Goal: Obtain resource: Download file/media

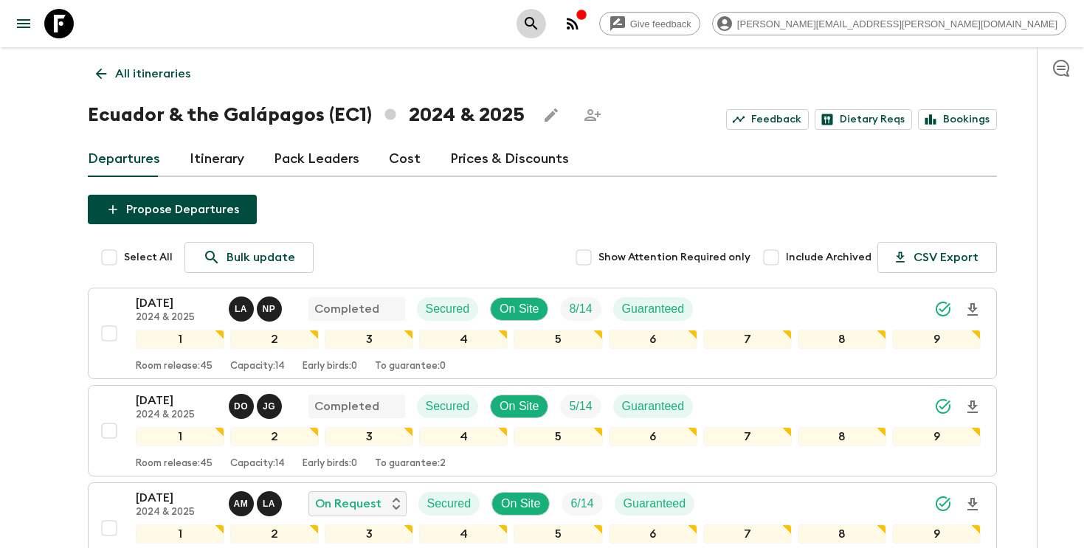
click at [540, 26] on icon "search adventures" at bounding box center [531, 24] width 18 height 18
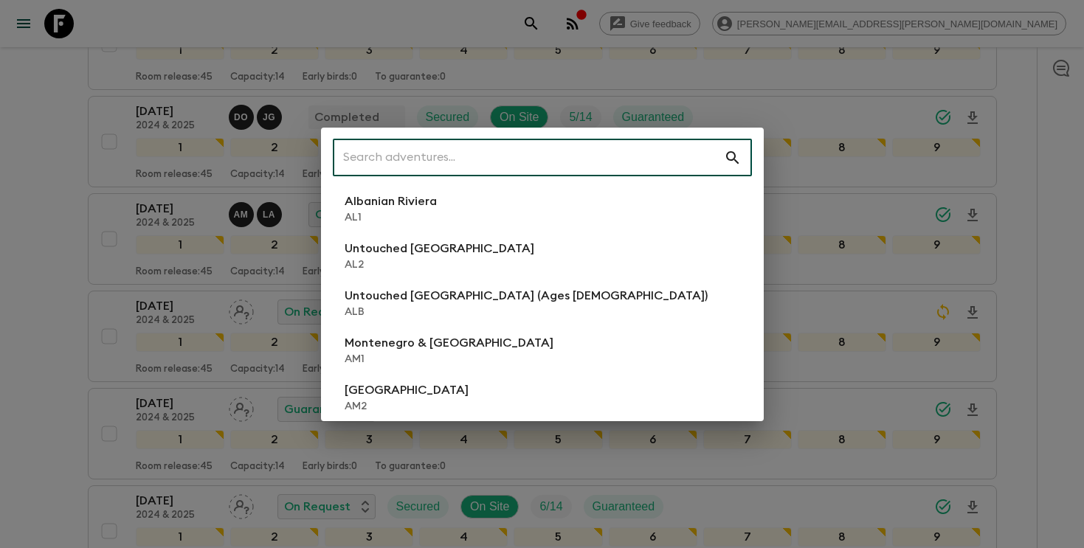
click at [600, 144] on input "text" at bounding box center [528, 157] width 391 height 41
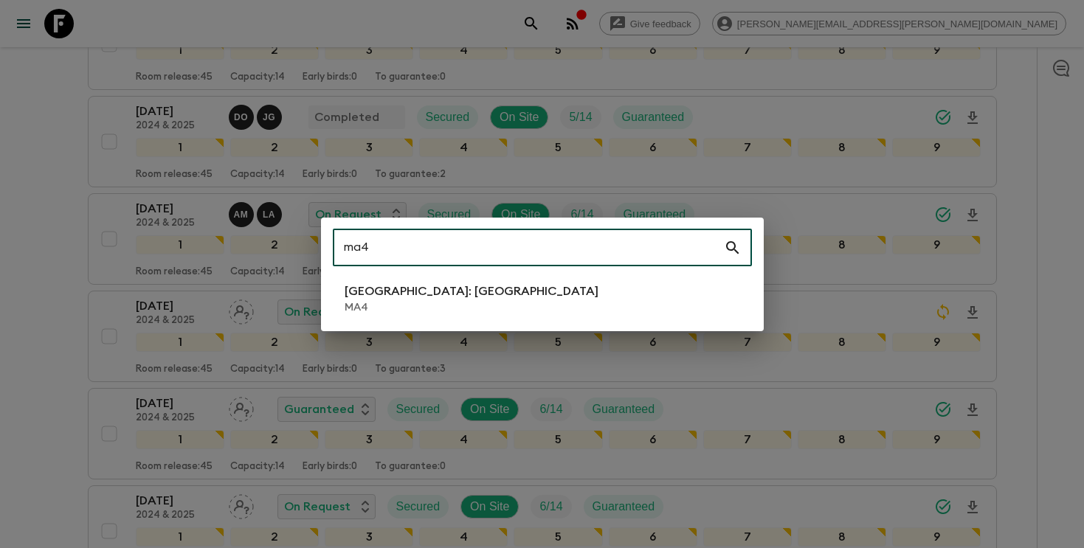
type input "ma4"
click at [500, 284] on li "[GEOGRAPHIC_DATA]: [GEOGRAPHIC_DATA] MA4" at bounding box center [542, 298] width 419 height 41
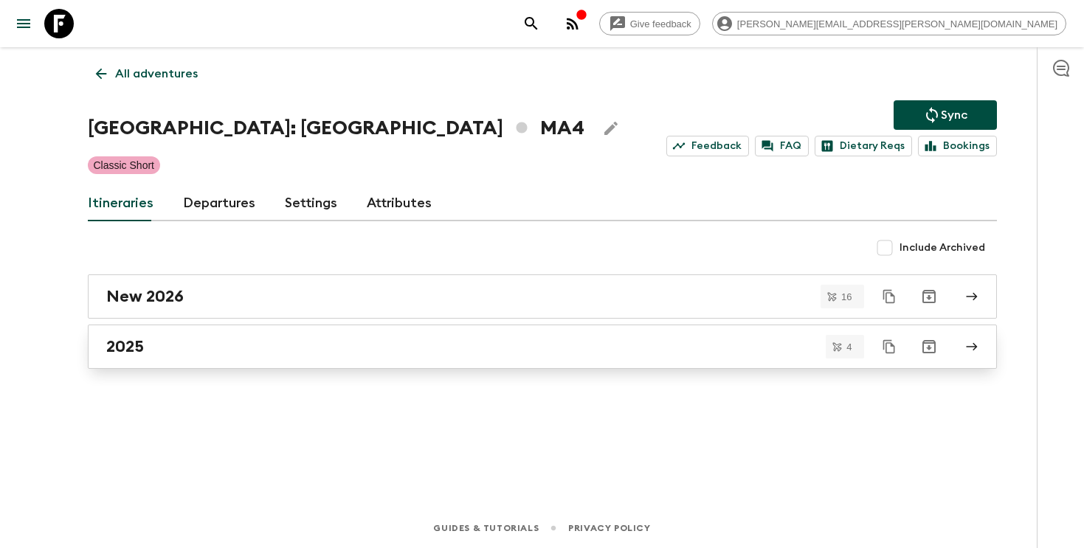
click at [103, 357] on link "2025" at bounding box center [542, 347] width 909 height 44
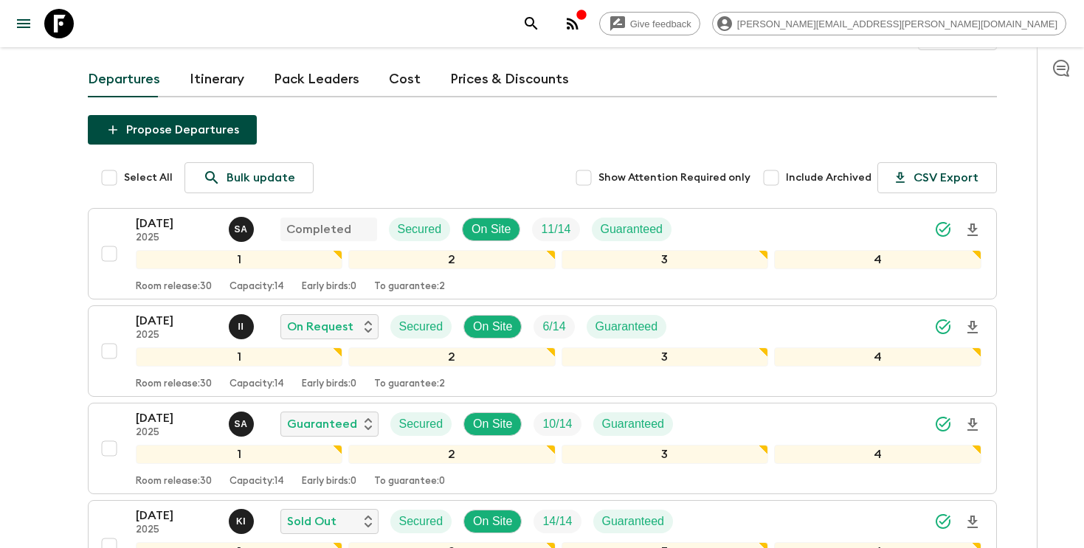
scroll to position [131, 0]
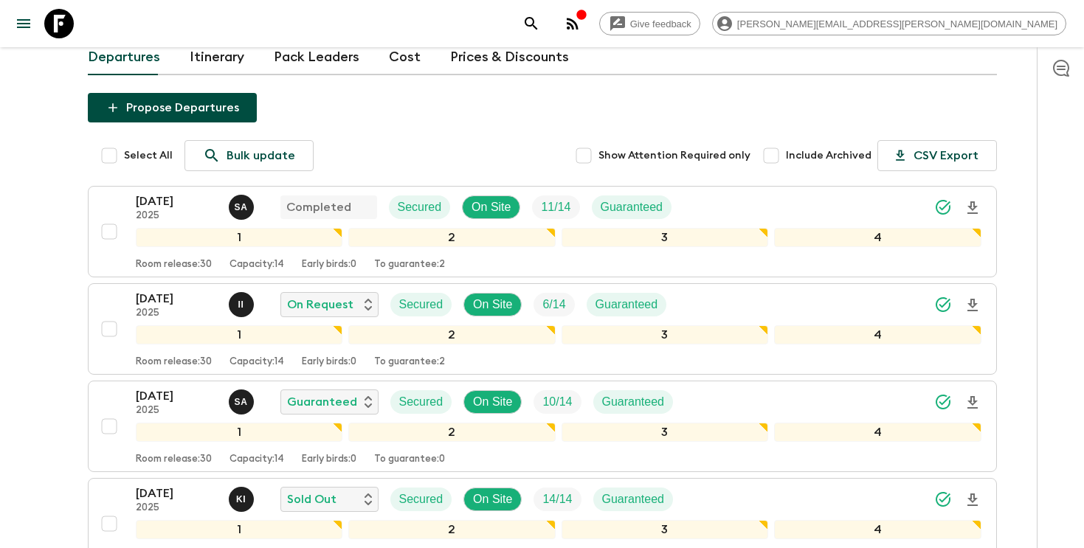
click at [540, 24] on icon "search adventures" at bounding box center [531, 24] width 18 height 18
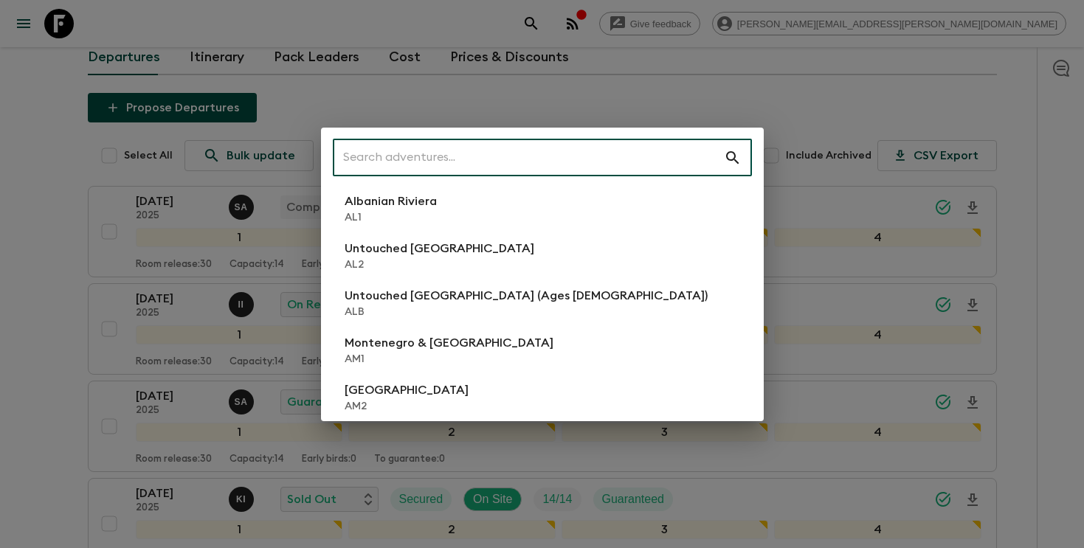
click at [616, 158] on input "text" at bounding box center [528, 157] width 391 height 41
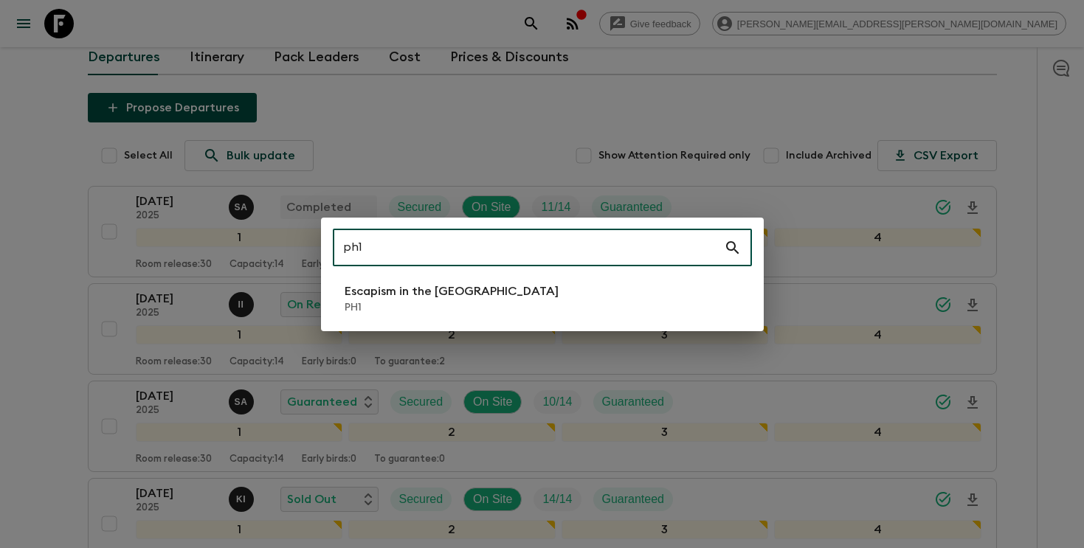
type input "ph1"
click at [514, 307] on li "Escapism in the Philippines PH1" at bounding box center [542, 298] width 419 height 41
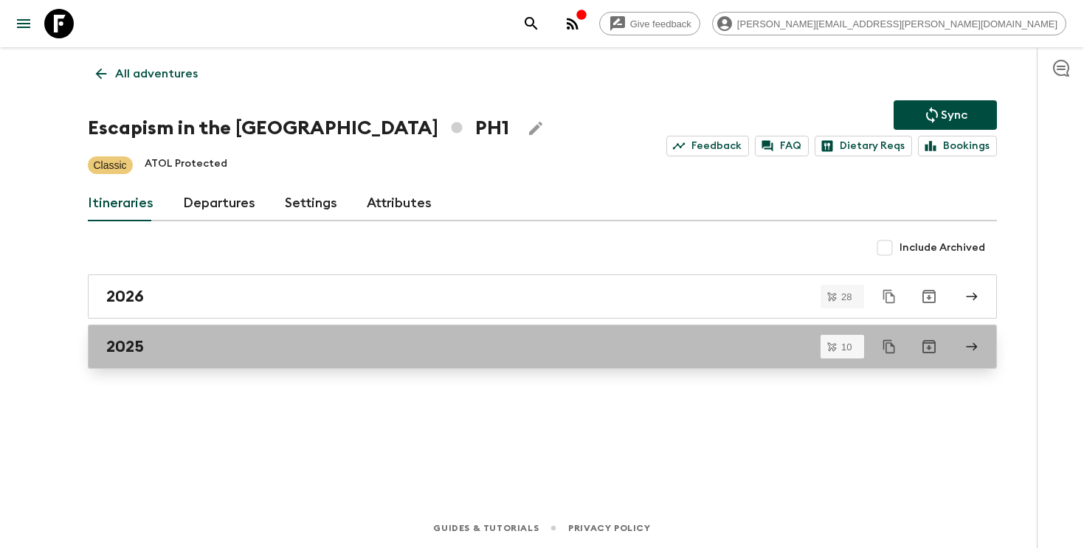
click at [511, 363] on link "2025" at bounding box center [542, 347] width 909 height 44
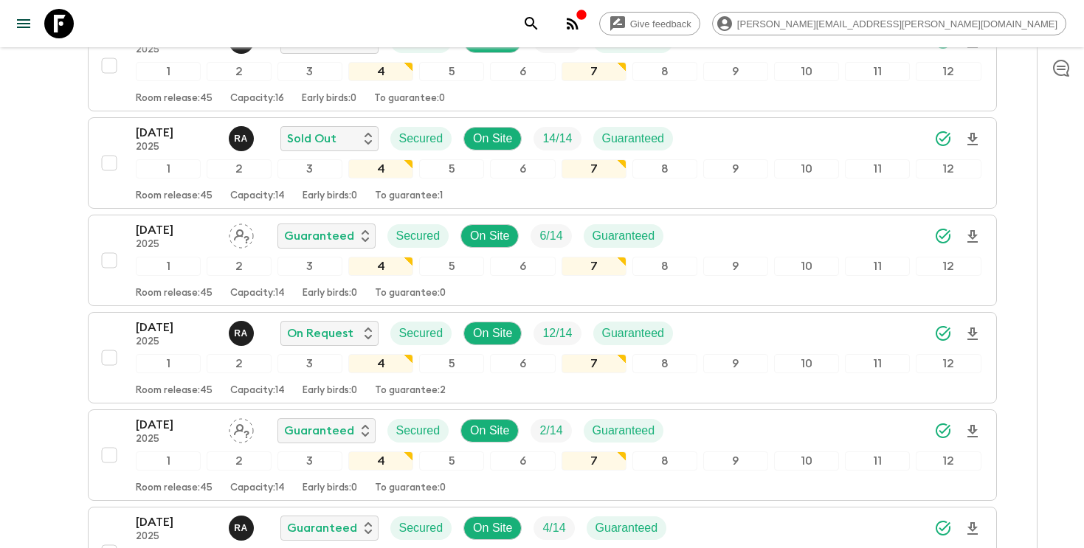
scroll to position [256, 0]
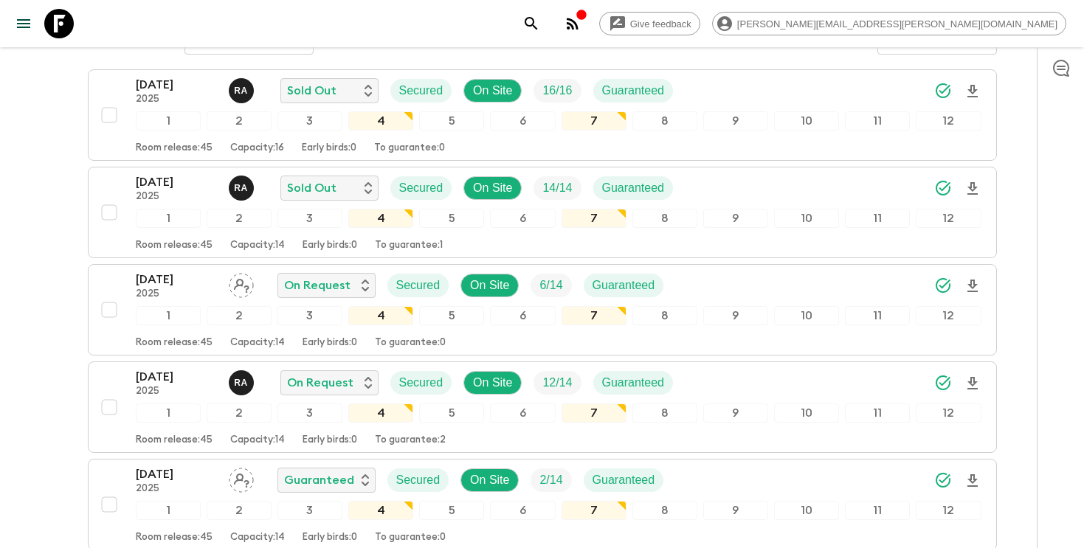
scroll to position [240, 0]
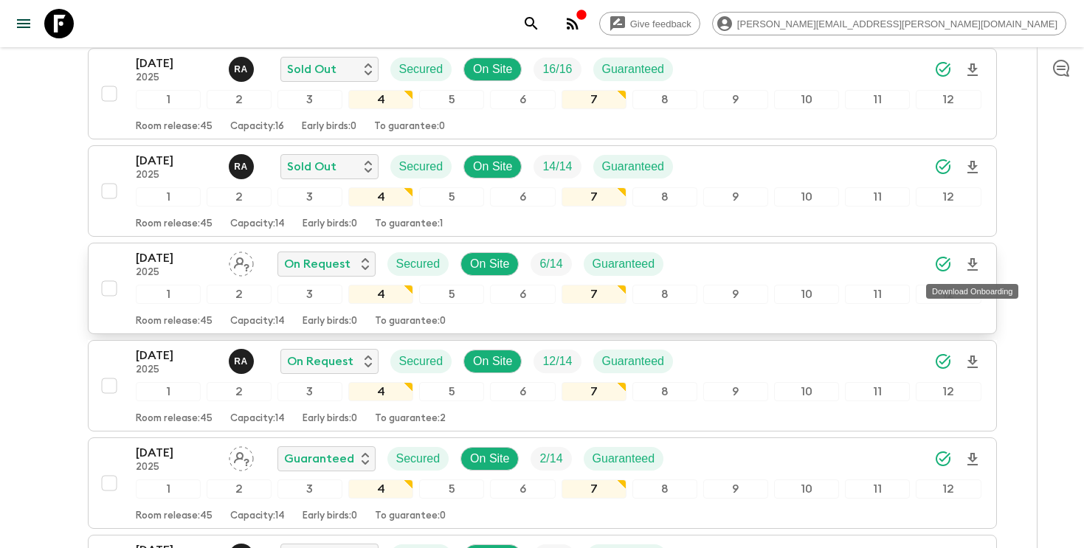
click at [971, 263] on icon "Download Onboarding" at bounding box center [973, 265] width 18 height 18
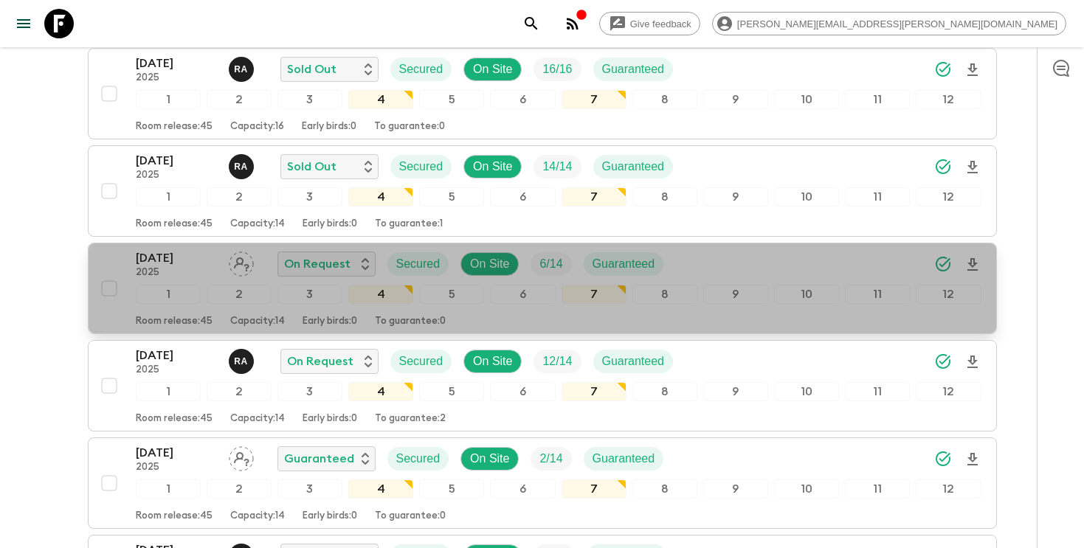
click at [693, 267] on div "18 Nov 2025 2025 On Request Secured On Site 6 / 14 Guaranteed" at bounding box center [559, 264] width 846 height 30
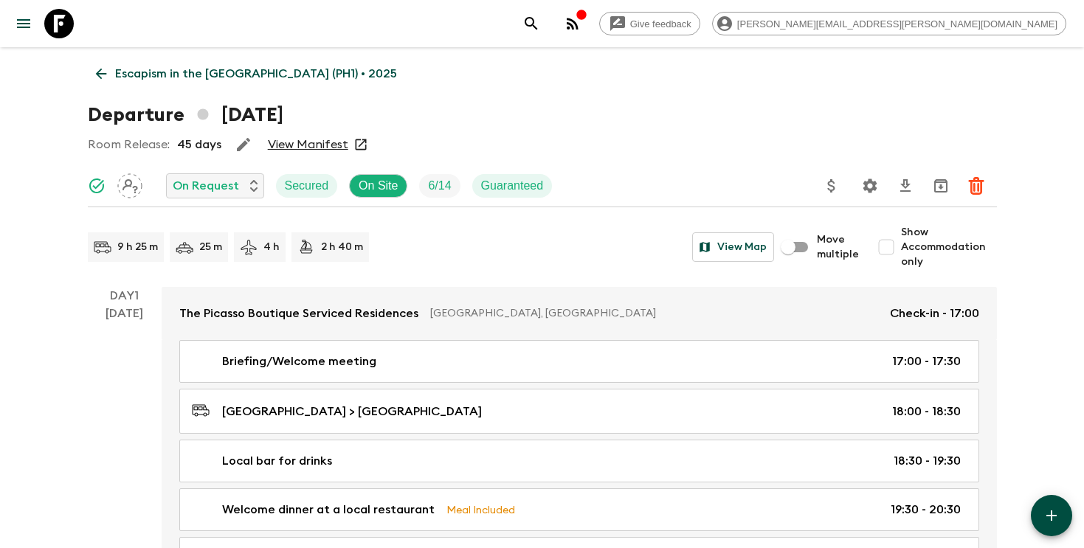
click at [304, 142] on link "View Manifest" at bounding box center [308, 144] width 80 height 15
click at [540, 27] on icon "search adventures" at bounding box center [531, 24] width 18 height 18
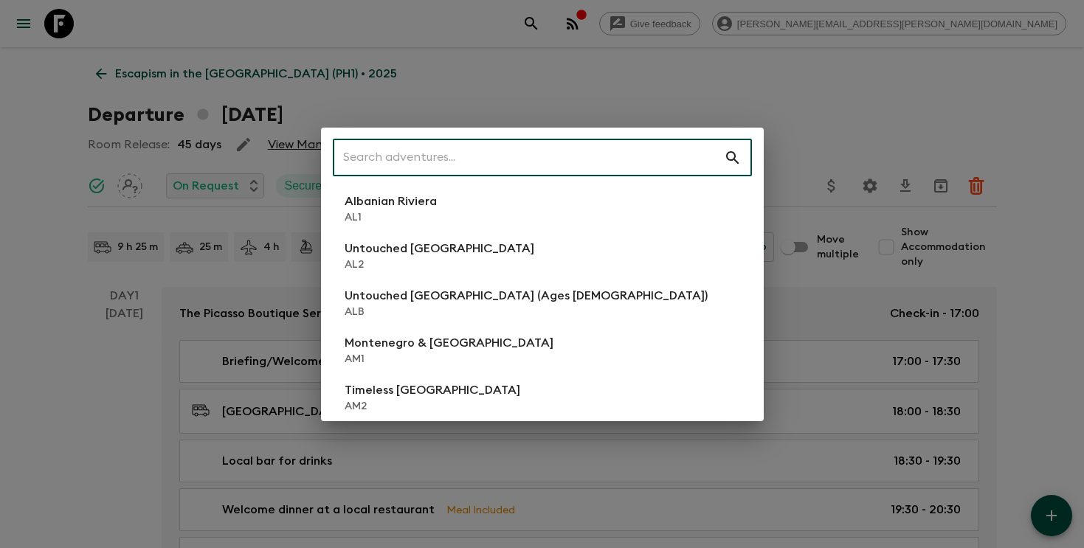
click at [559, 167] on input "text" at bounding box center [528, 157] width 391 height 41
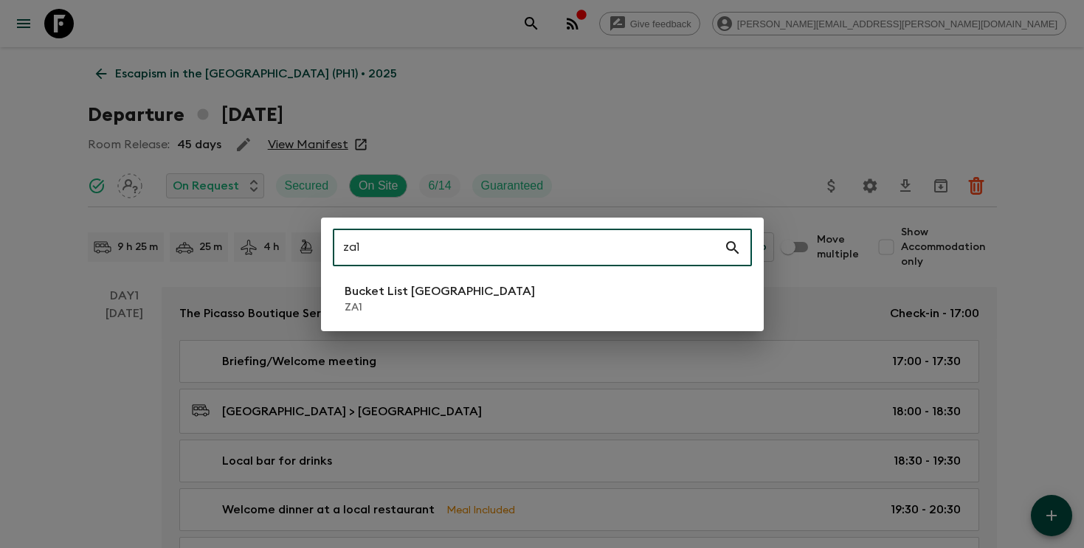
type input "za1"
click at [416, 292] on p "Bucket List [GEOGRAPHIC_DATA]" at bounding box center [440, 292] width 190 height 18
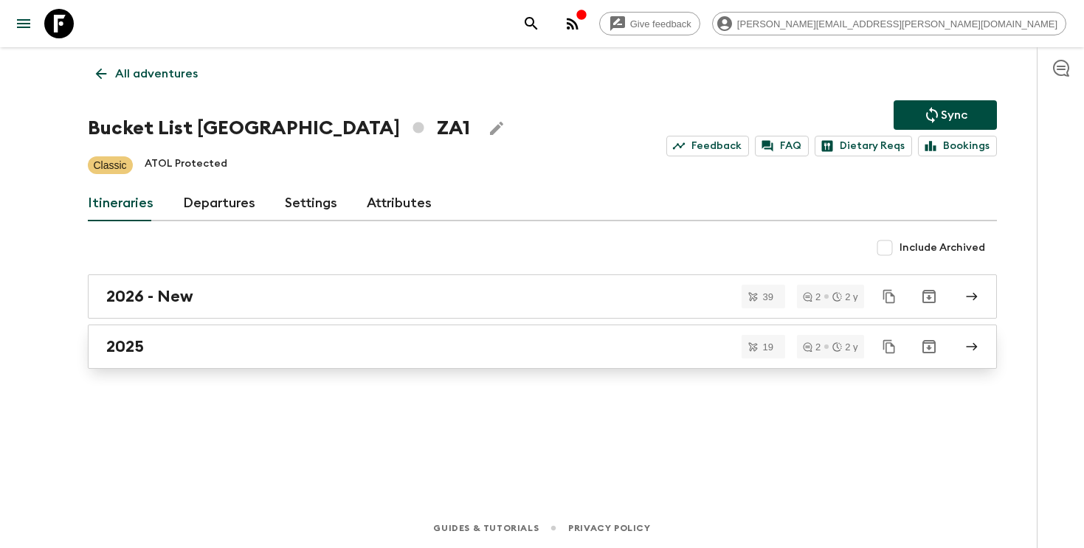
click at [455, 352] on div "2025" at bounding box center [528, 346] width 844 height 19
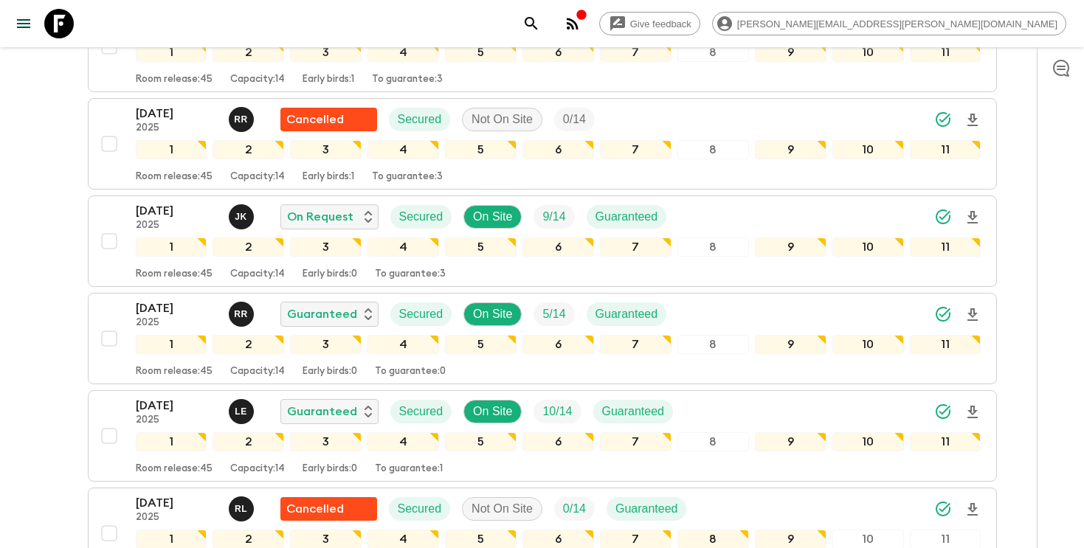
scroll to position [999, 0]
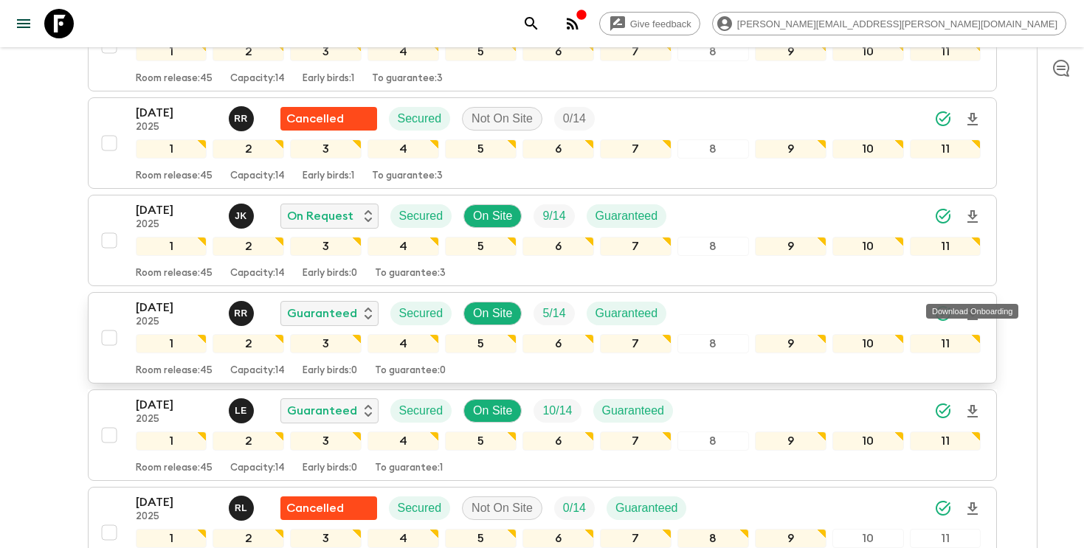
click at [975, 305] on icon "Download Onboarding" at bounding box center [973, 314] width 18 height 18
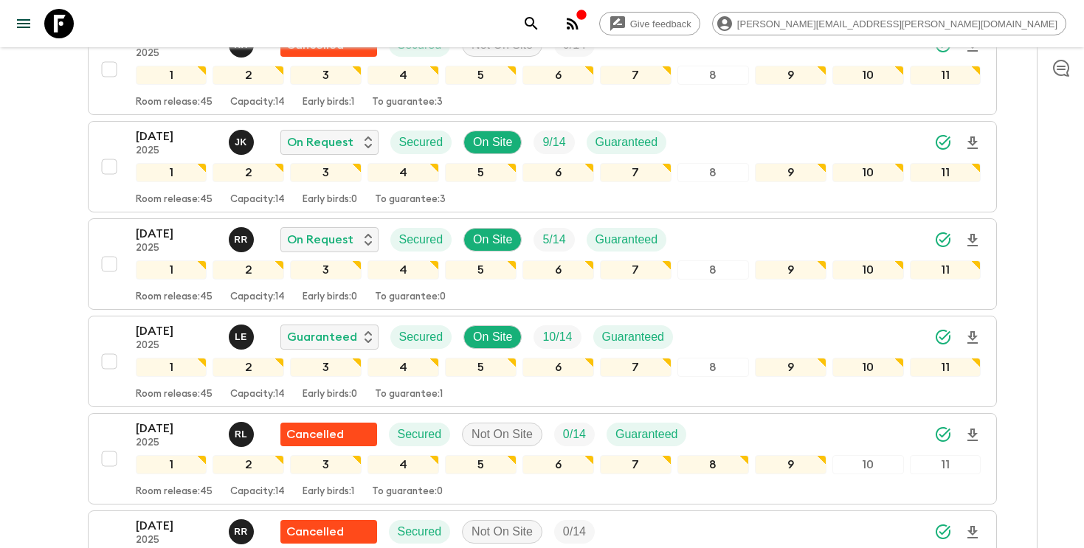
scroll to position [1049, 0]
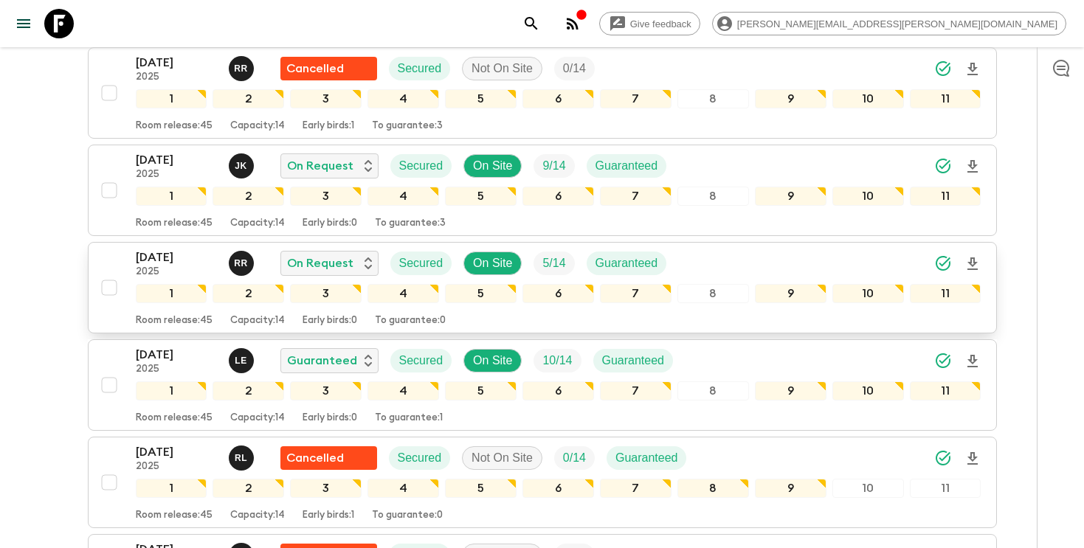
click at [975, 255] on icon "Download Onboarding" at bounding box center [973, 264] width 18 height 18
click at [742, 249] on div "[DATE] 2025 R R On Request Secured On Site 5 / 14 Guaranteed" at bounding box center [559, 264] width 846 height 30
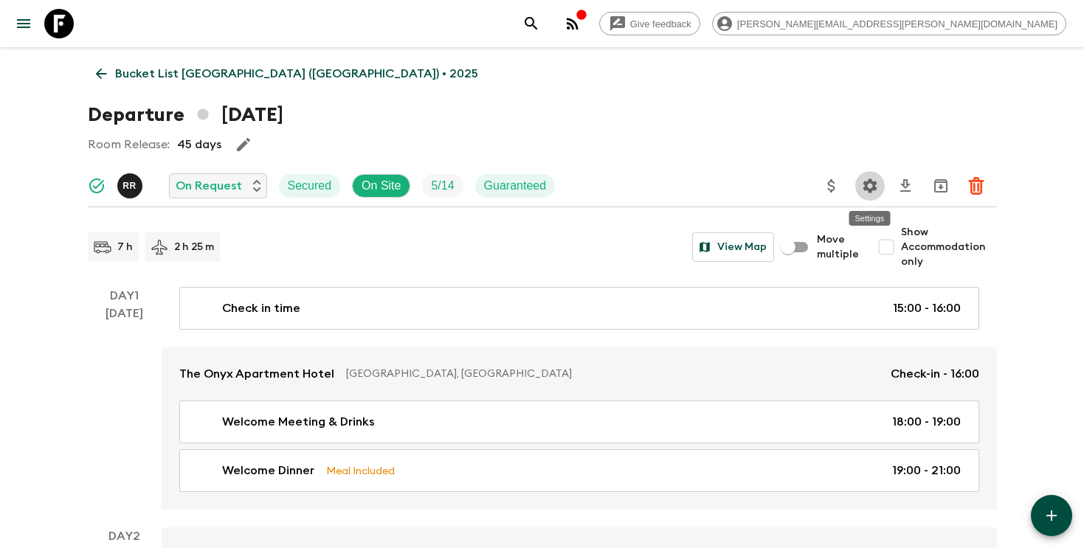
click at [876, 182] on icon "Settings" at bounding box center [870, 186] width 18 height 18
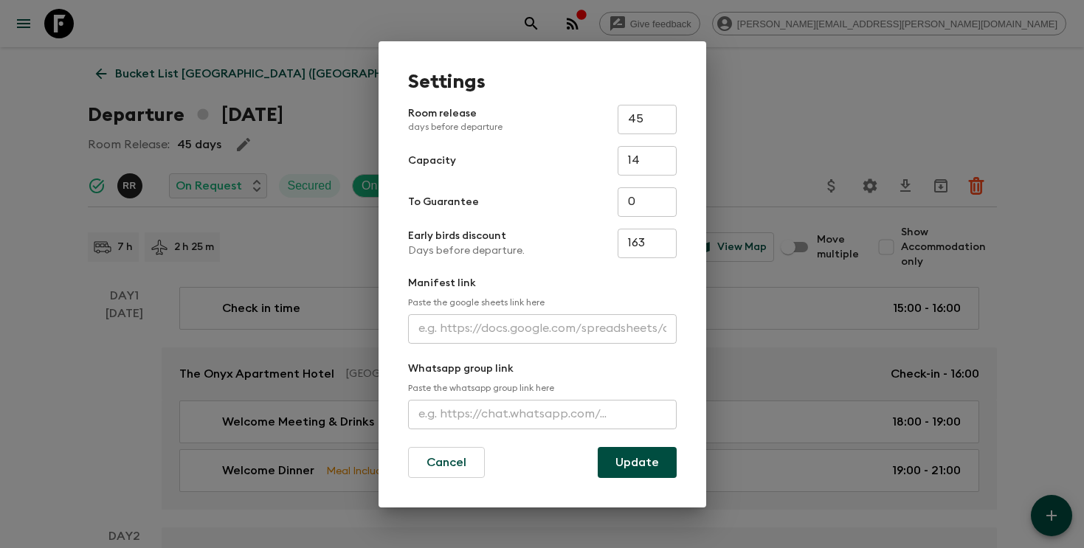
click at [451, 322] on input "text" at bounding box center [542, 329] width 269 height 30
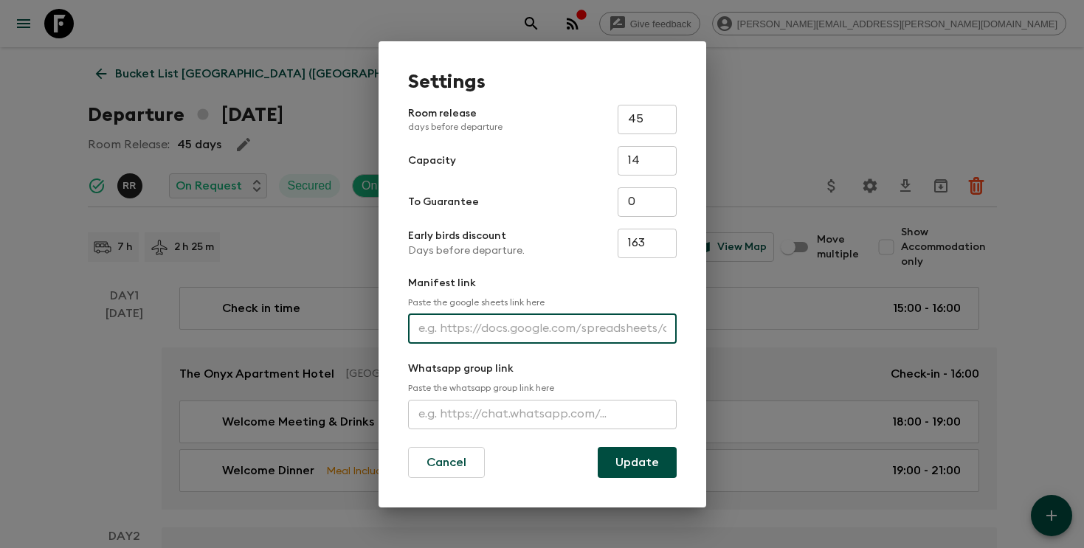
paste input "[URL][DOMAIN_NAME]"
type input "[URL][DOMAIN_NAME]"
click at [614, 457] on button "Update" at bounding box center [637, 462] width 79 height 31
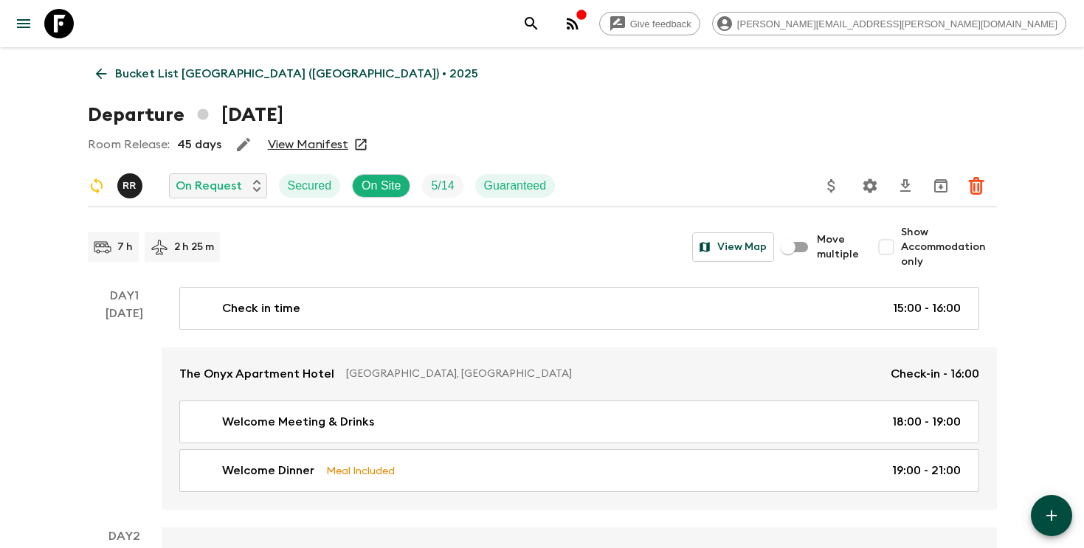
click at [257, 68] on p "Bucket List [GEOGRAPHIC_DATA] ([GEOGRAPHIC_DATA]) • 2025" at bounding box center [296, 74] width 363 height 18
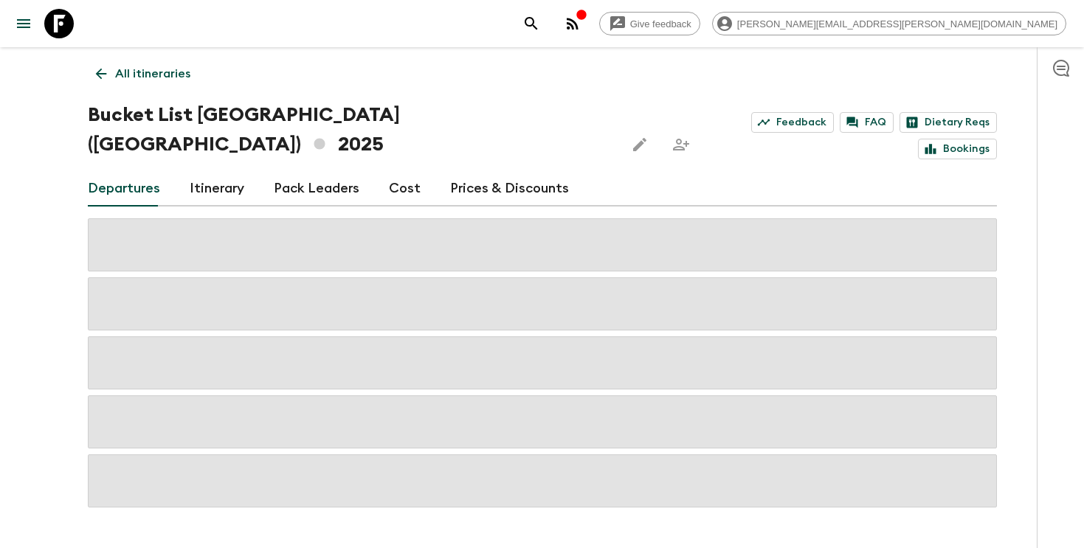
scroll to position [11, 0]
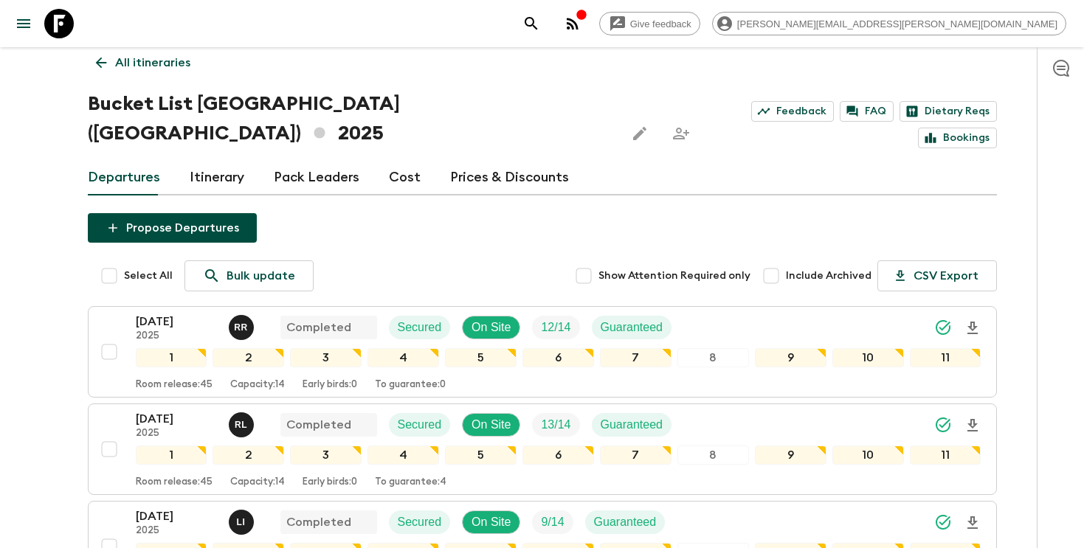
click at [546, 20] on button "search adventures" at bounding box center [532, 24] width 30 height 30
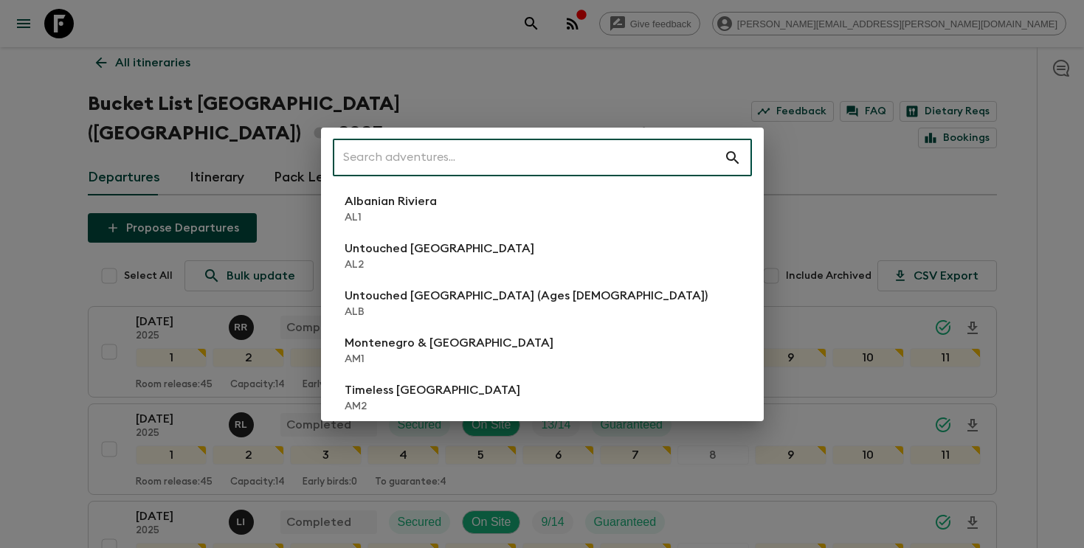
click at [603, 147] on input "text" at bounding box center [528, 157] width 391 height 41
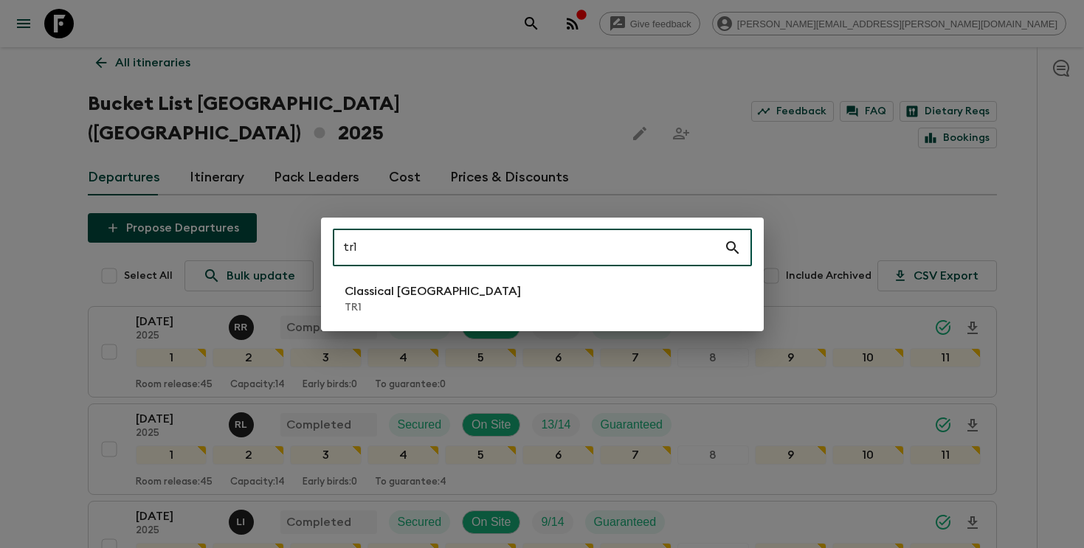
type input "tr1"
click at [454, 315] on li "Classical Türkiye TR1" at bounding box center [542, 298] width 419 height 41
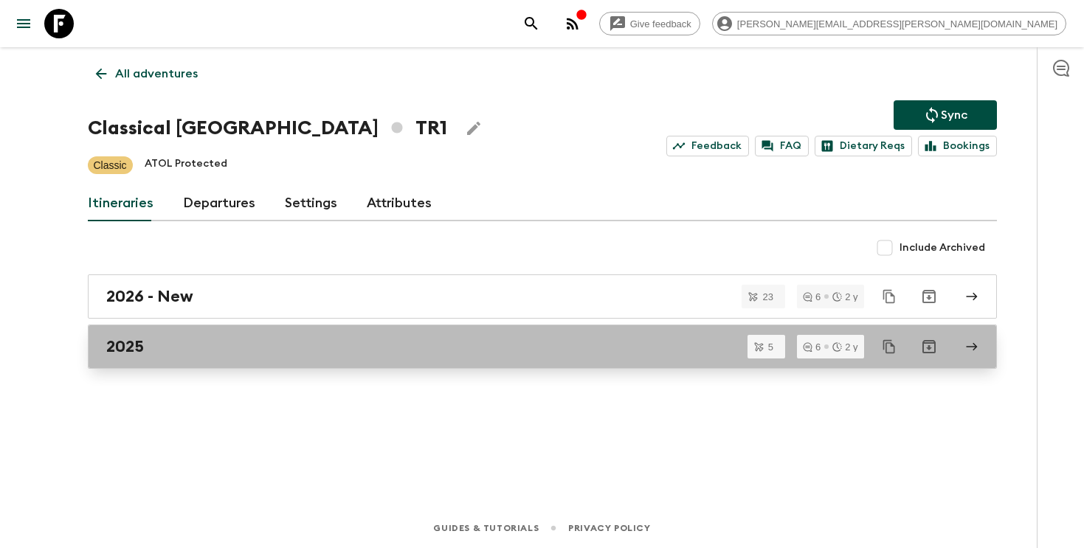
click at [666, 361] on link "2025" at bounding box center [542, 347] width 909 height 44
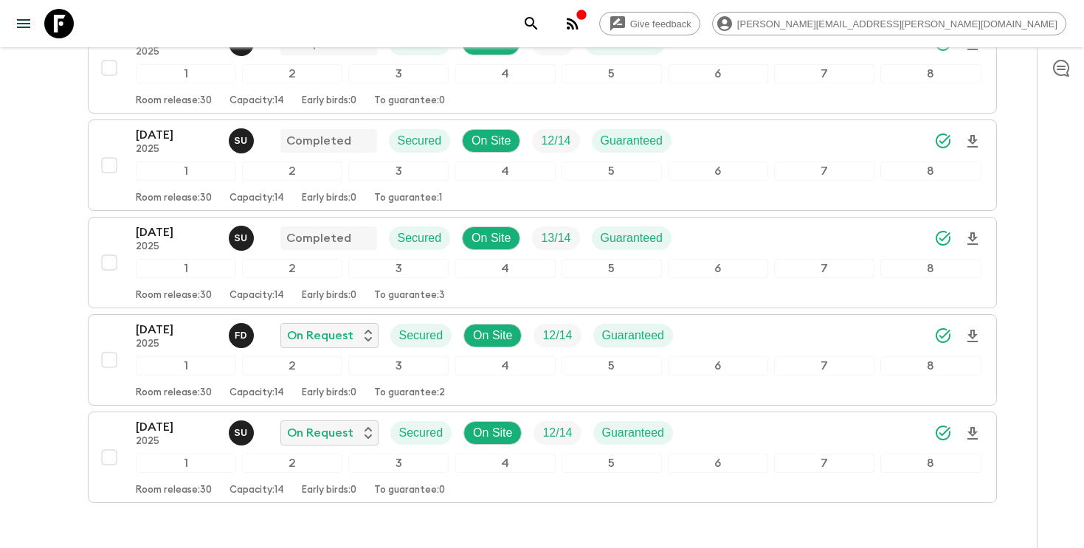
scroll to position [266, 0]
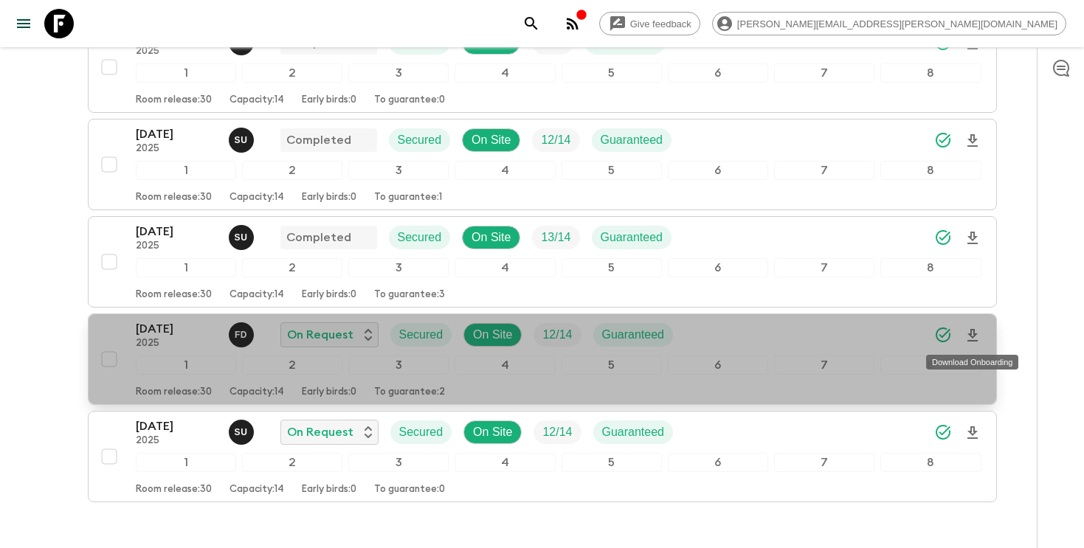
click at [973, 338] on icon "Download Onboarding" at bounding box center [973, 336] width 18 height 18
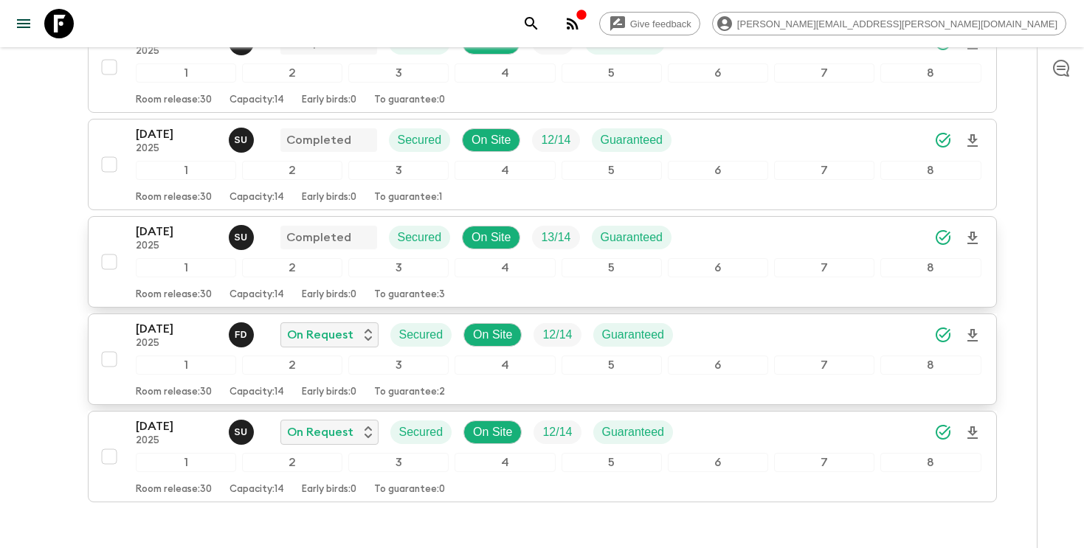
scroll to position [0, 0]
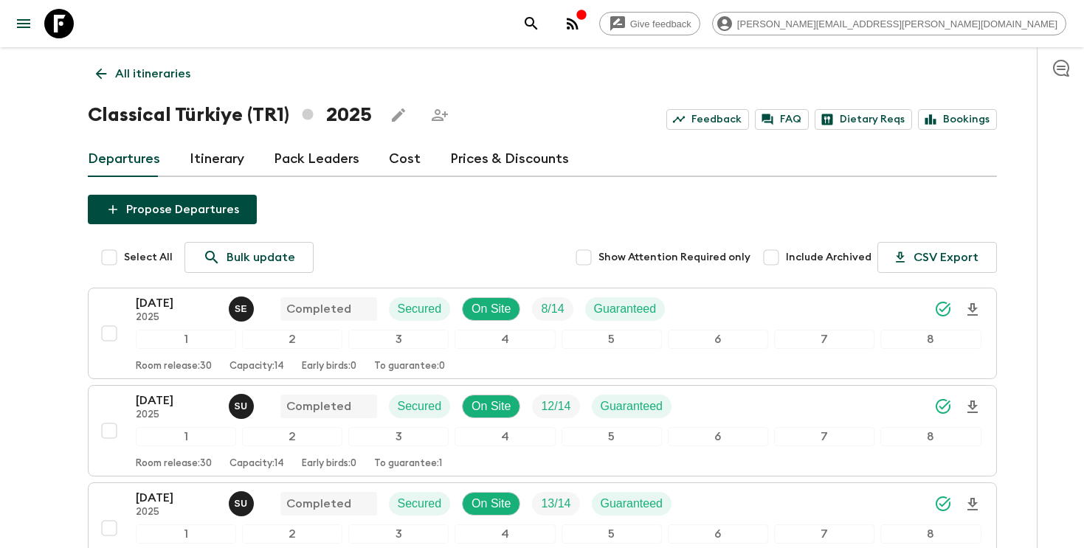
click at [540, 16] on icon "search adventures" at bounding box center [531, 24] width 18 height 18
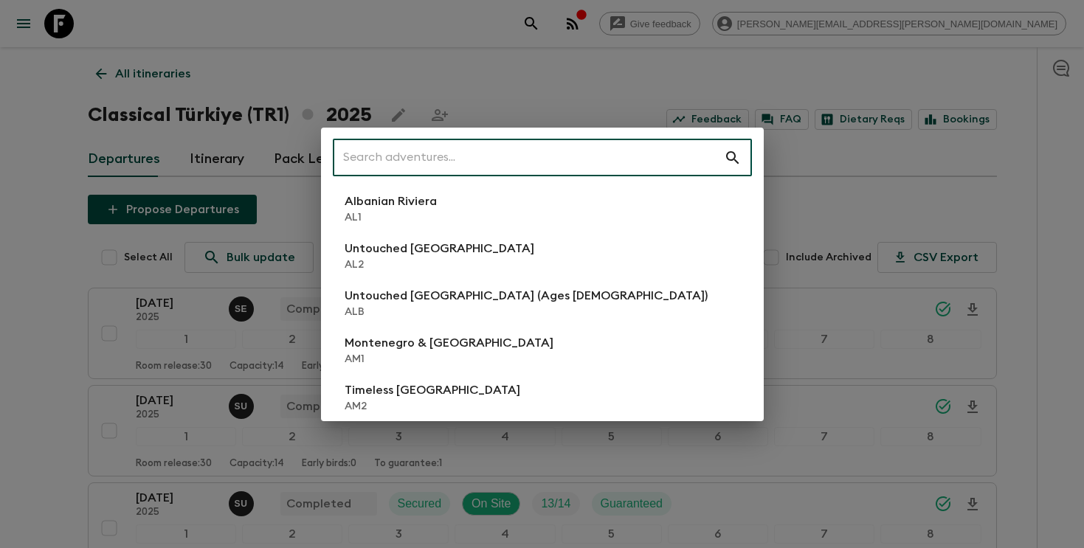
click at [630, 152] on input "text" at bounding box center [528, 157] width 391 height 41
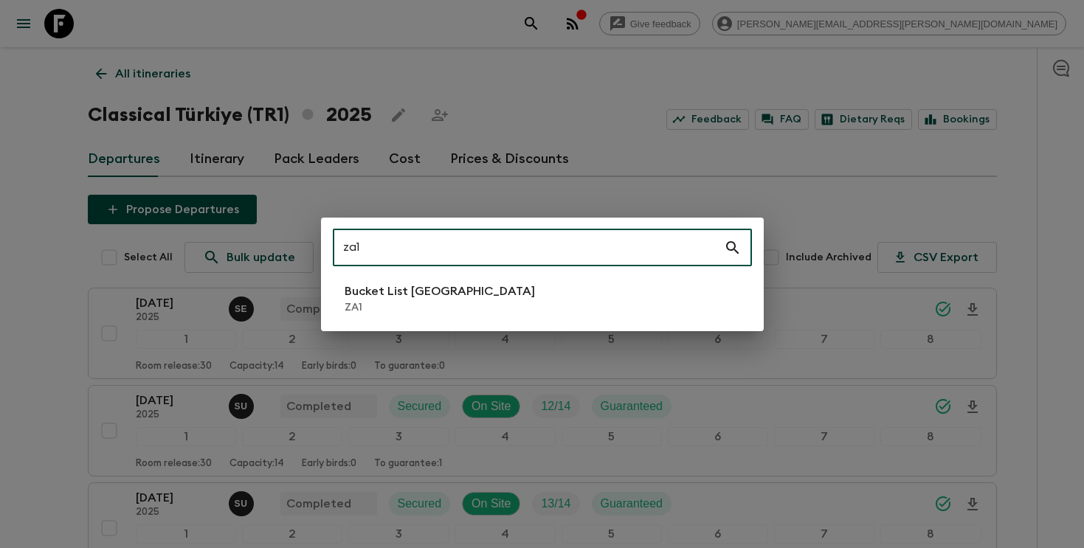
type input "za1"
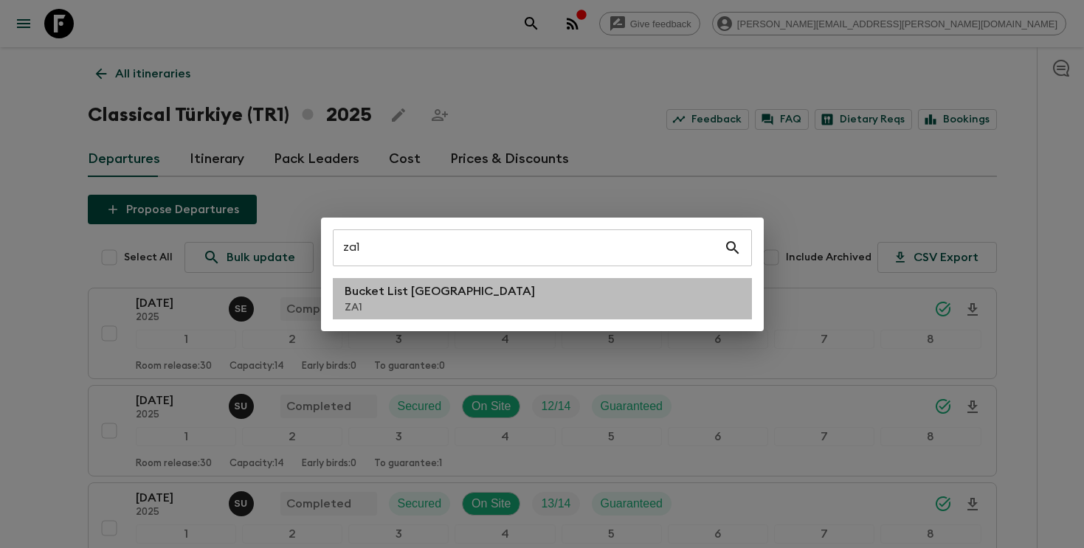
click at [614, 299] on li "Bucket List [GEOGRAPHIC_DATA] ZA1" at bounding box center [542, 298] width 419 height 41
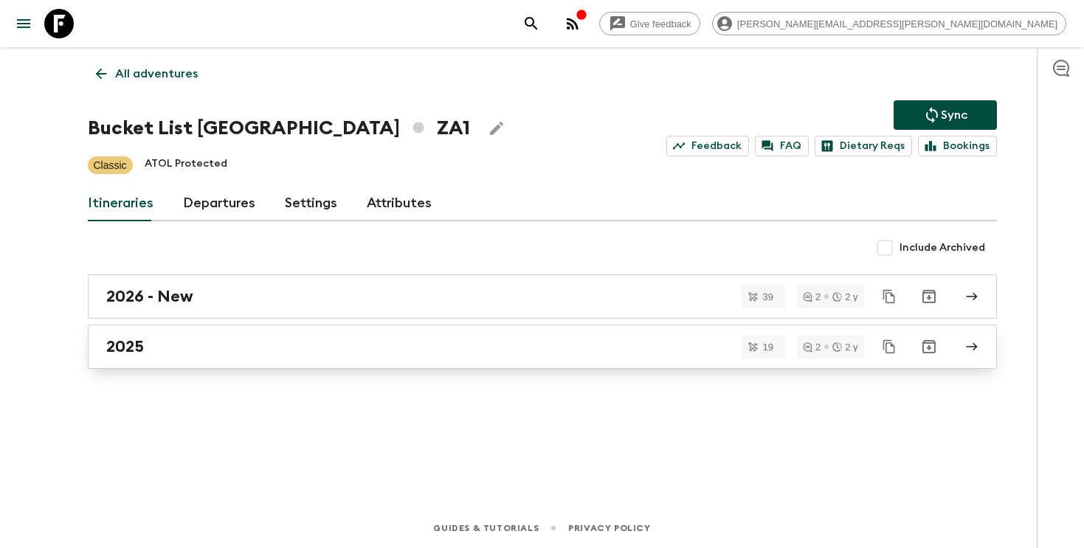
click at [180, 340] on div "2025" at bounding box center [528, 346] width 844 height 19
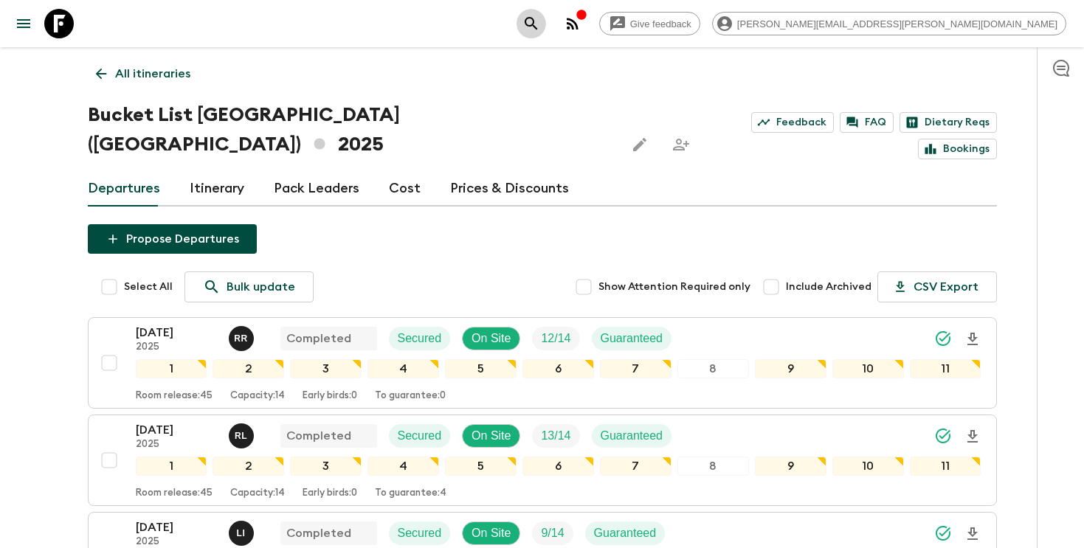
click at [540, 20] on icon "search adventures" at bounding box center [531, 24] width 18 height 18
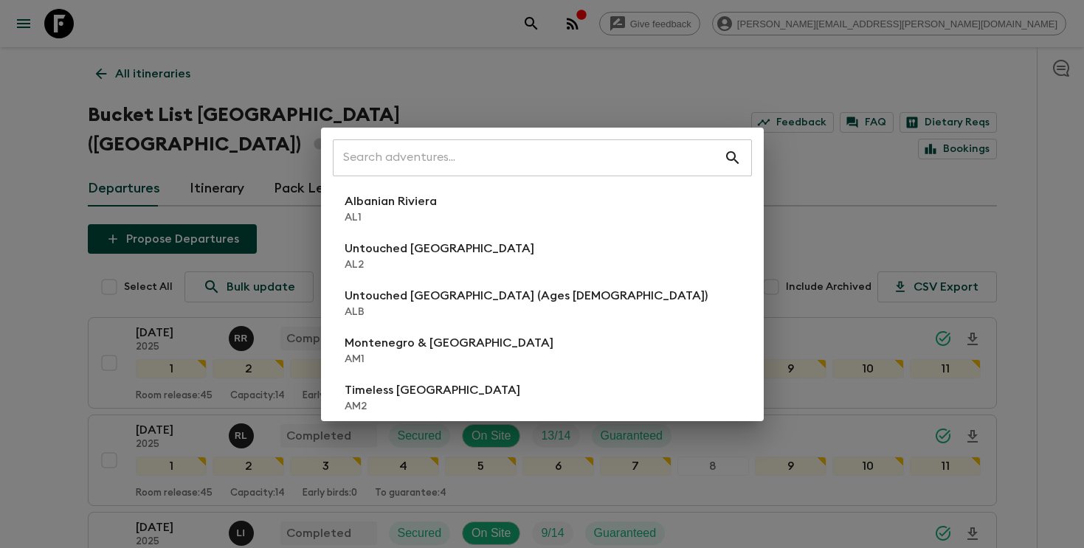
click at [41, 358] on div "​ Albanian Riviera [GEOGRAPHIC_DATA] Untouched [GEOGRAPHIC_DATA] [GEOGRAPHIC_DA…" at bounding box center [542, 274] width 1084 height 548
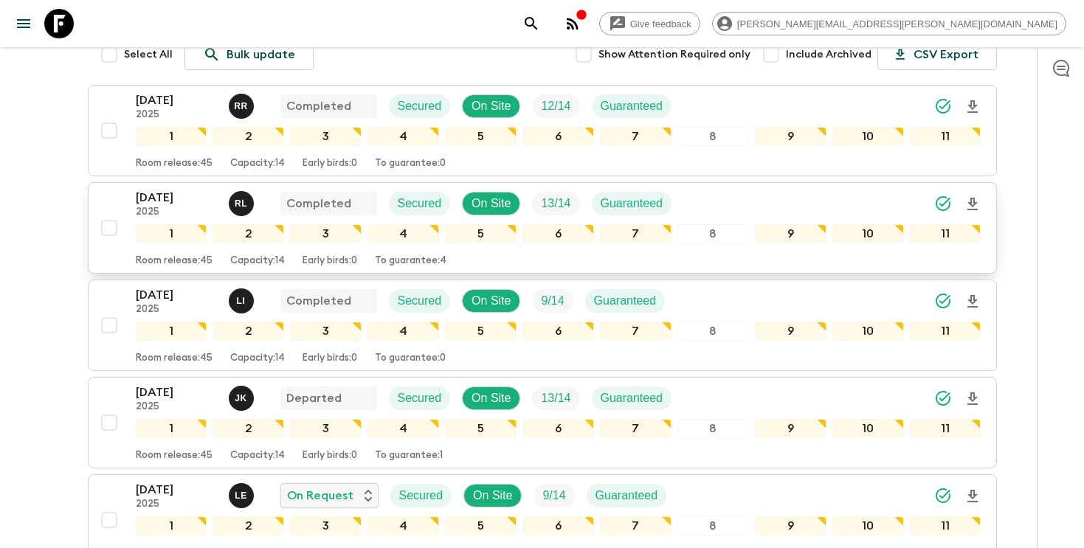
scroll to position [292, 0]
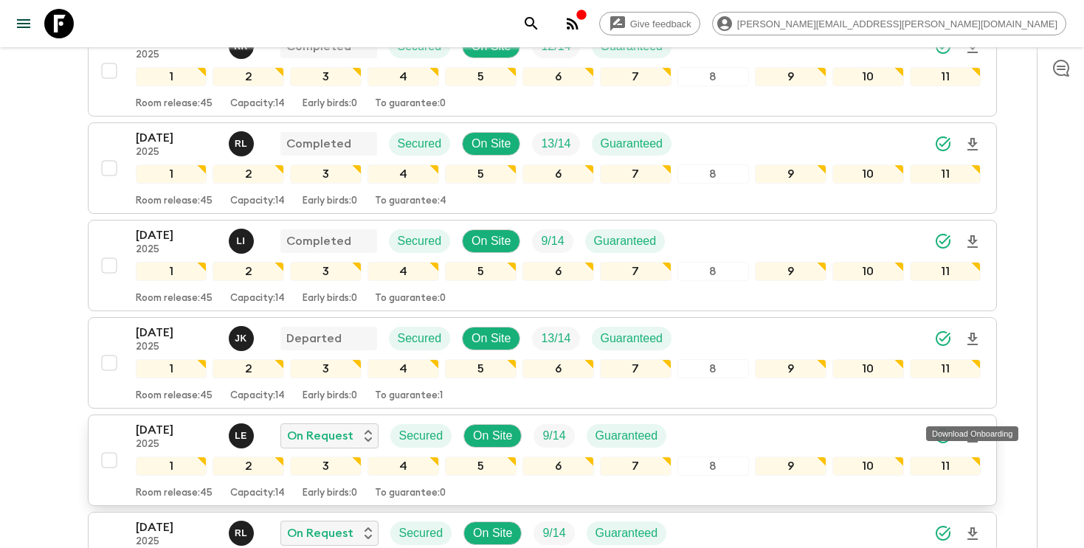
click at [972, 430] on icon "Download Onboarding" at bounding box center [972, 436] width 10 height 13
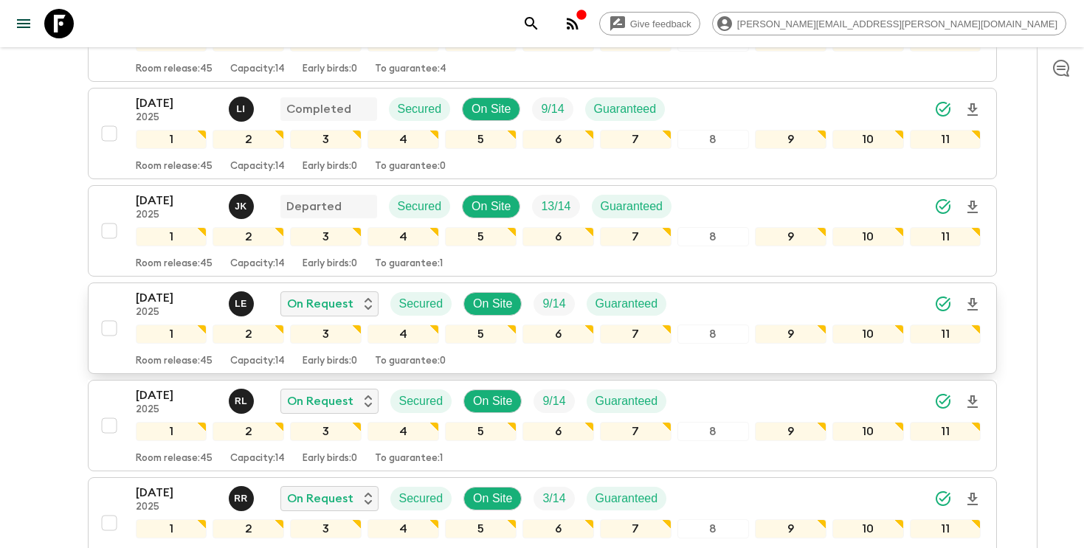
scroll to position [431, 0]
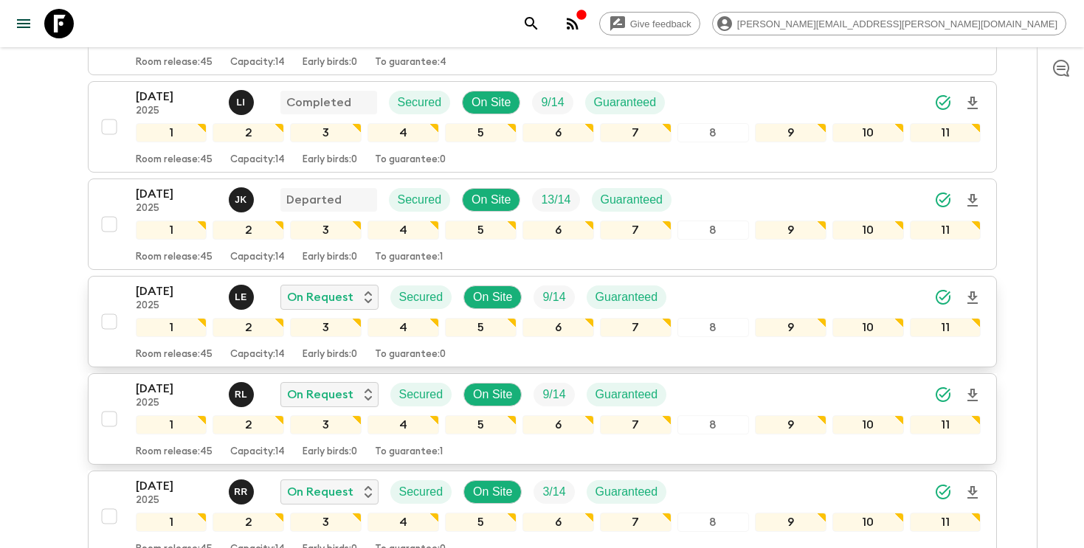
click at [973, 389] on icon "Download Onboarding" at bounding box center [972, 395] width 10 height 13
click at [784, 380] on div "[DATE] 2025 [PERSON_NAME] On Request Secured On Site 9 / 14 Guaranteed" at bounding box center [559, 395] width 846 height 30
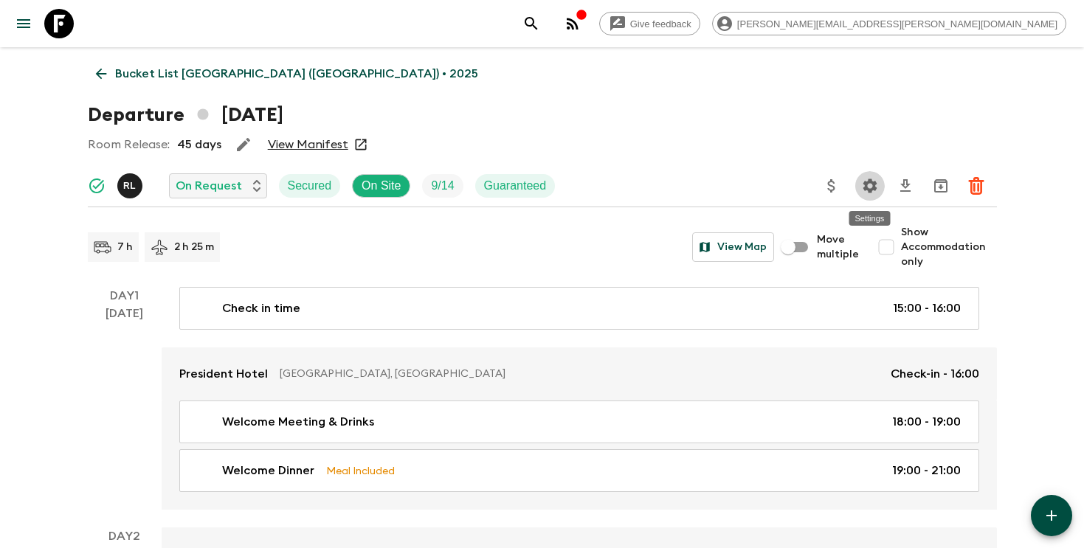
click at [872, 187] on icon "Settings" at bounding box center [870, 186] width 14 height 14
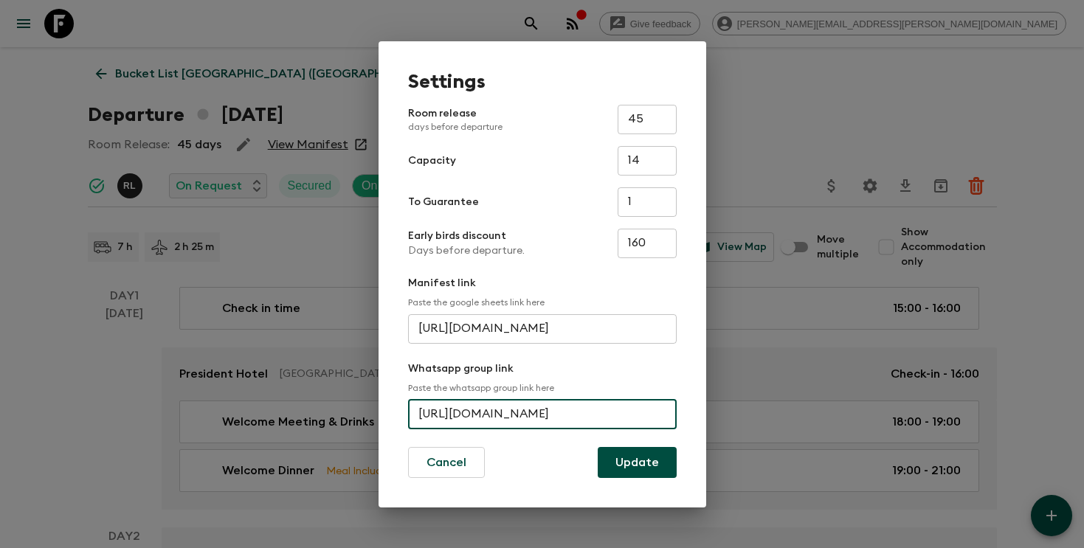
click at [527, 412] on input "[URL][DOMAIN_NAME]" at bounding box center [542, 415] width 269 height 30
click at [813, 182] on div "Settings Room release days before departure 45 ​ Capacity 14 ​ To Guarantee 1 ​…" at bounding box center [542, 274] width 1084 height 548
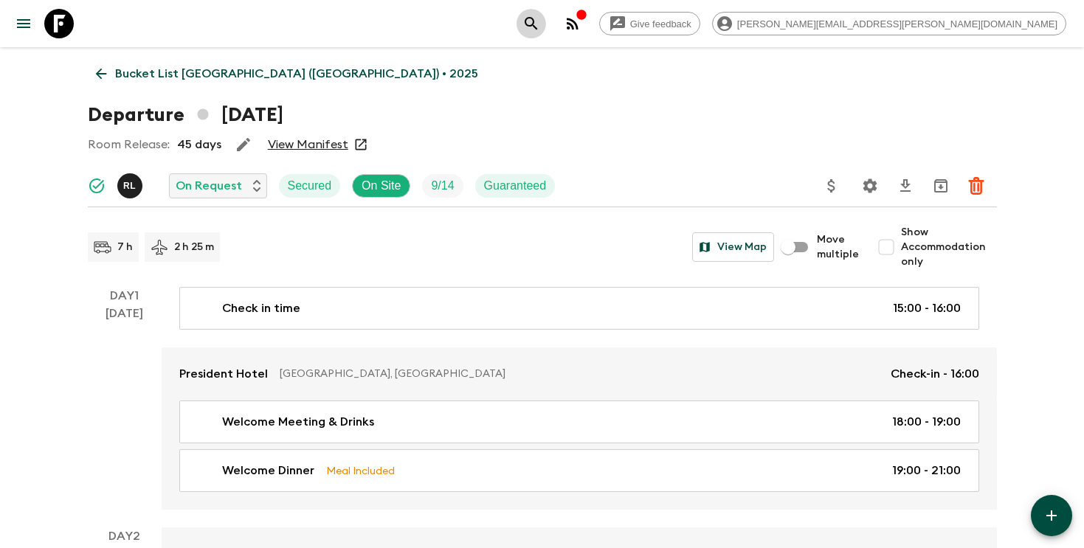
click at [540, 23] on icon "search adventures" at bounding box center [531, 24] width 18 height 18
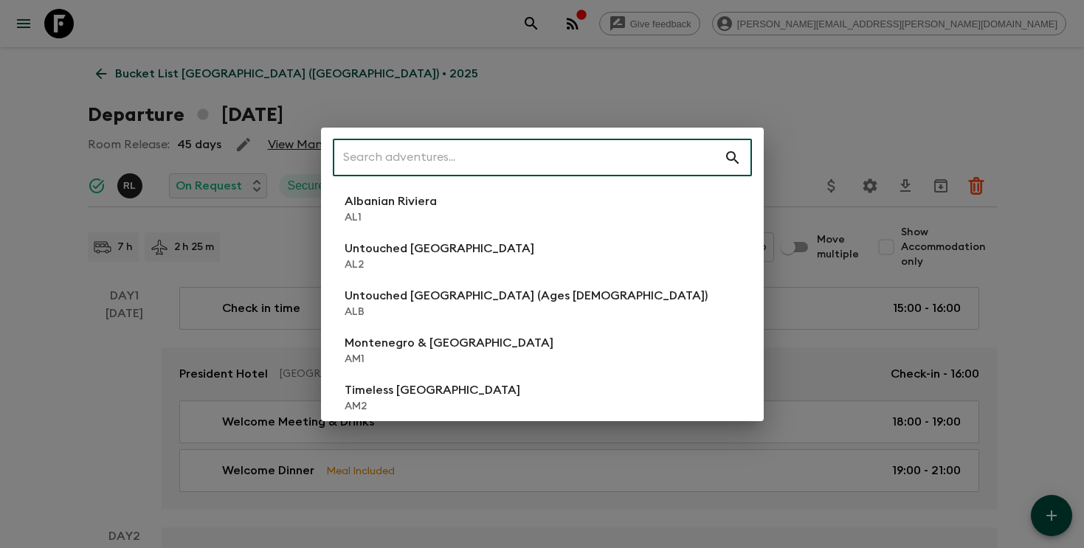
click at [674, 161] on input "text" at bounding box center [528, 157] width 391 height 41
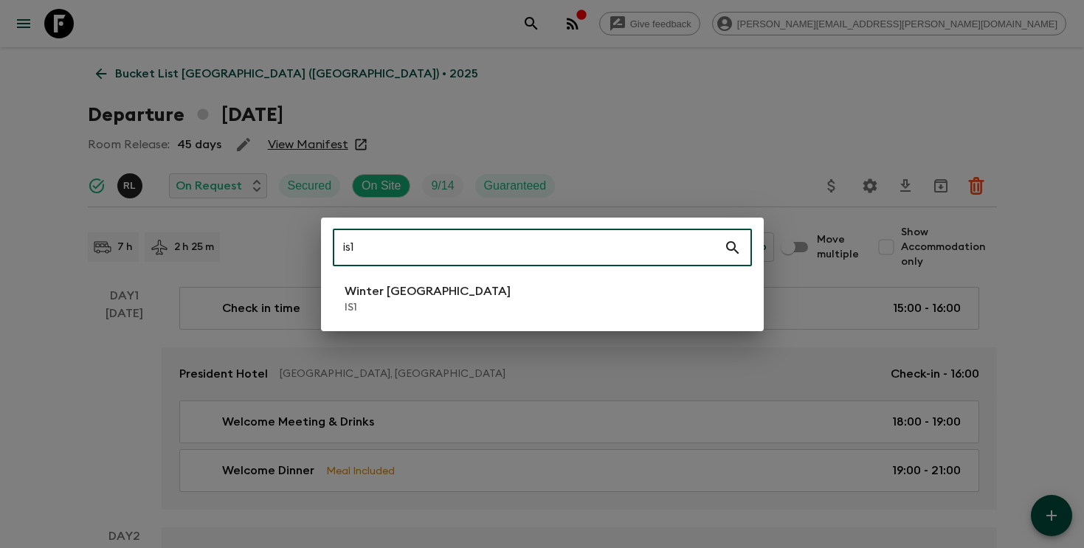
type input "is1"
click at [585, 278] on li "Winter Iceland IS1" at bounding box center [542, 298] width 419 height 41
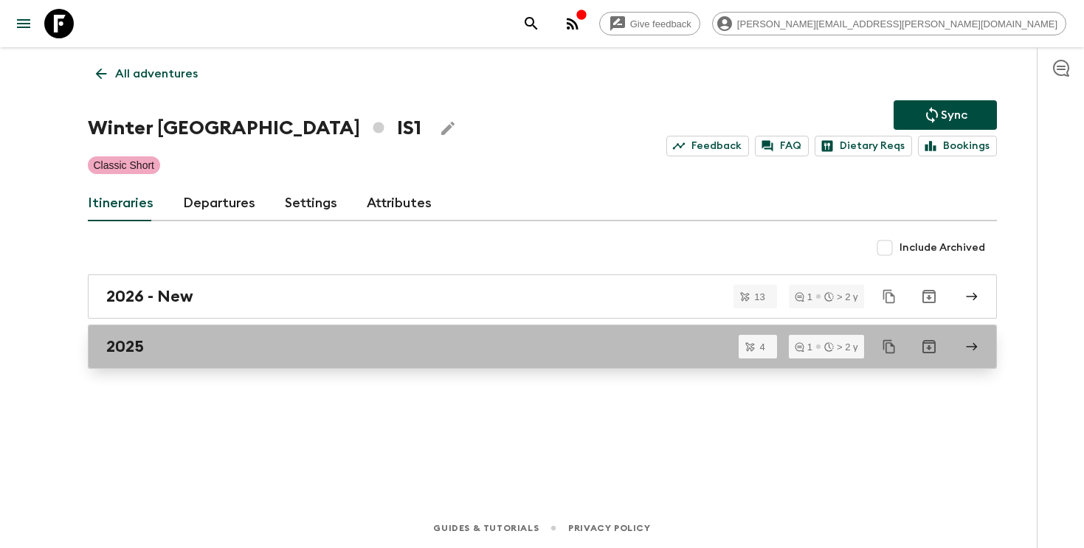
click at [499, 348] on div "2025" at bounding box center [528, 346] width 844 height 19
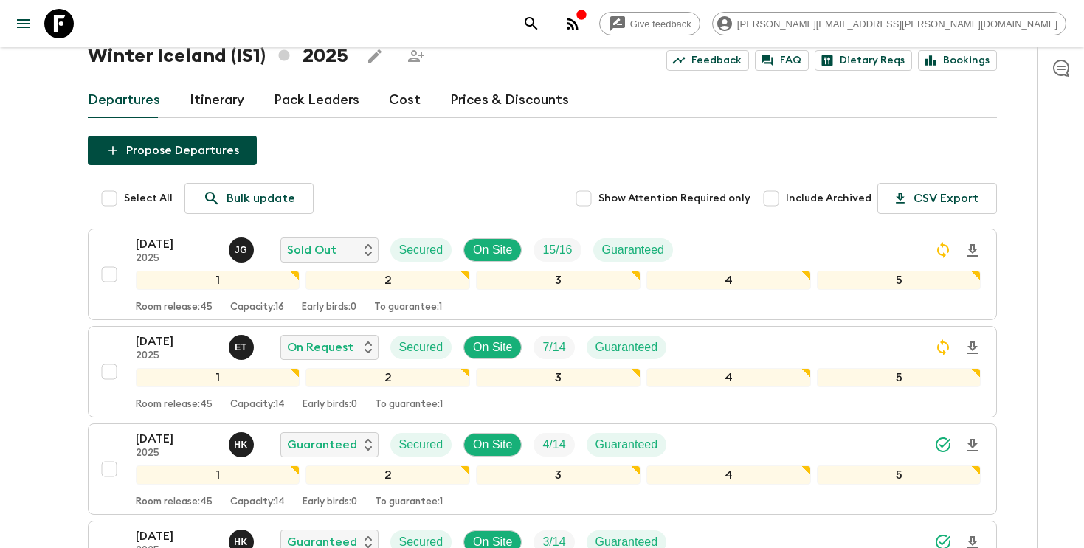
scroll to position [55, 0]
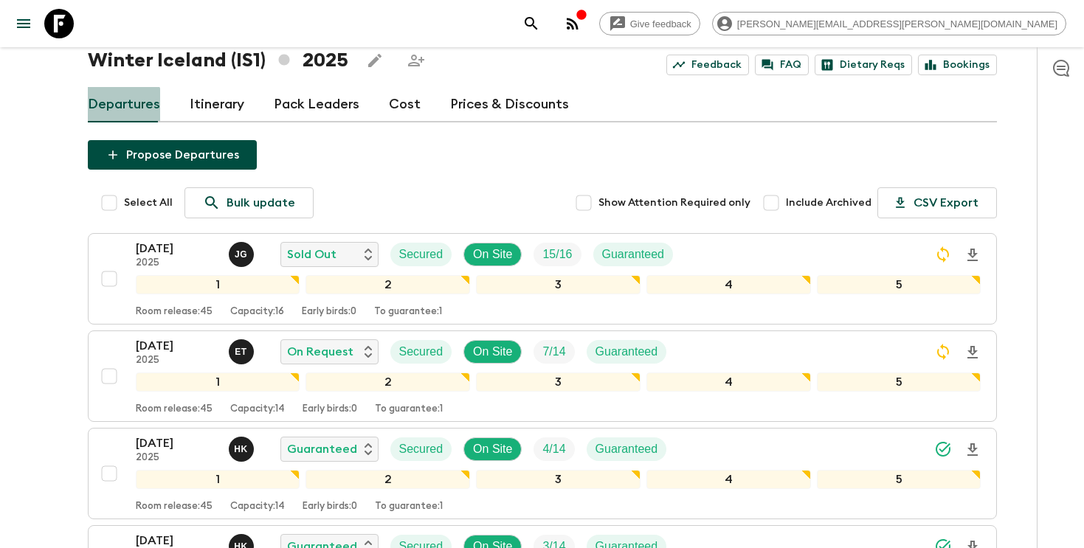
click at [119, 108] on link "Departures" at bounding box center [124, 104] width 72 height 35
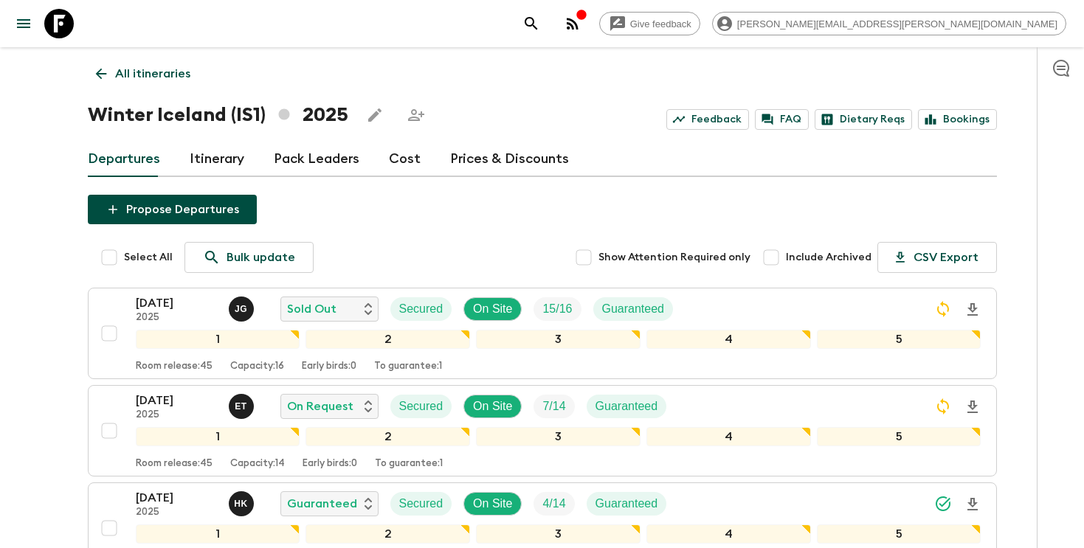
click at [172, 69] on p "All itineraries" at bounding box center [152, 74] width 75 height 18
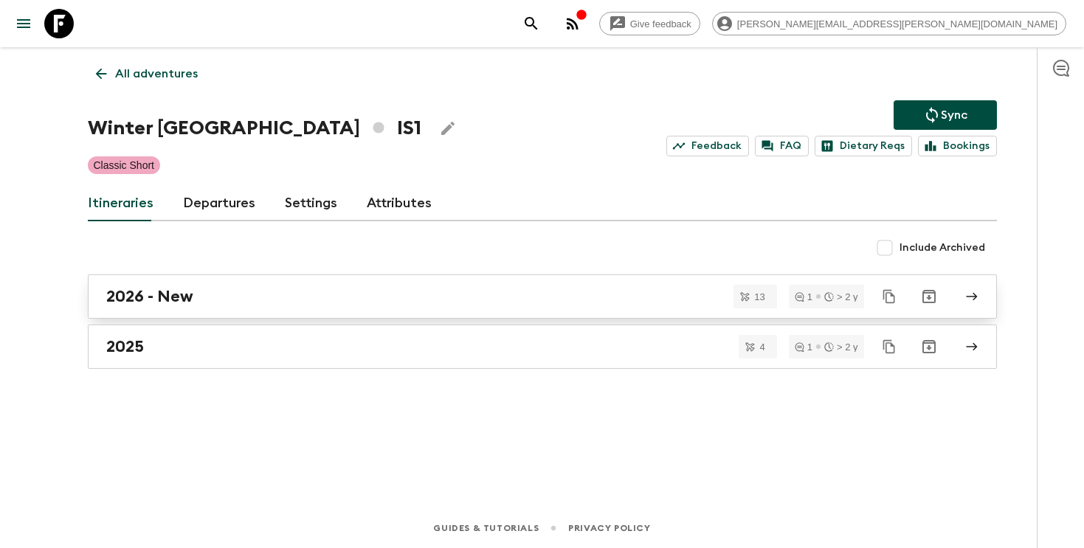
click at [118, 303] on h2 "2026 - New" at bounding box center [149, 296] width 87 height 19
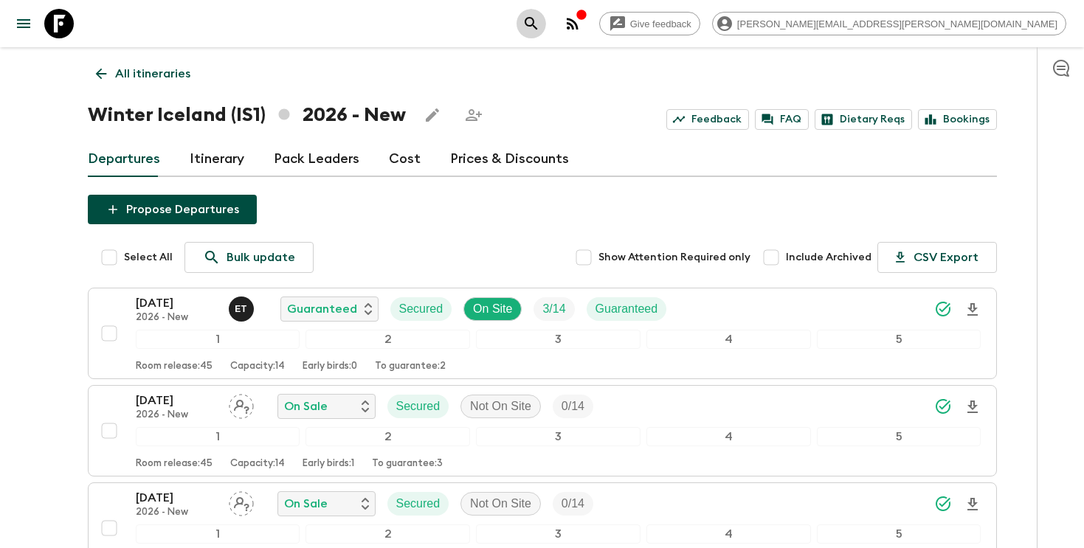
click at [537, 26] on icon "search adventures" at bounding box center [531, 23] width 13 height 13
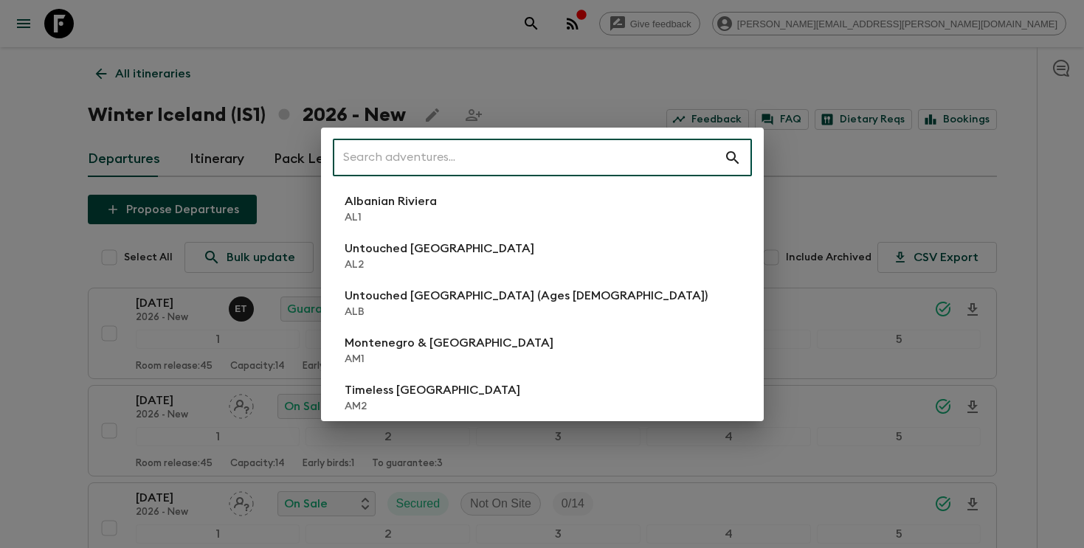
click at [608, 156] on input "text" at bounding box center [528, 157] width 391 height 41
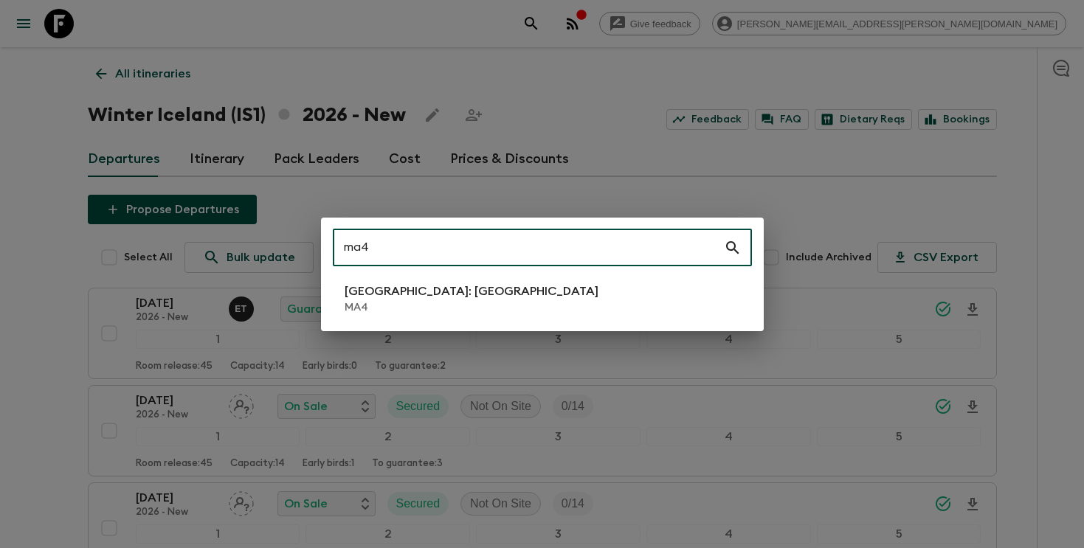
type input "ma4"
click at [460, 297] on li "[GEOGRAPHIC_DATA]: [GEOGRAPHIC_DATA] MA4" at bounding box center [542, 298] width 419 height 41
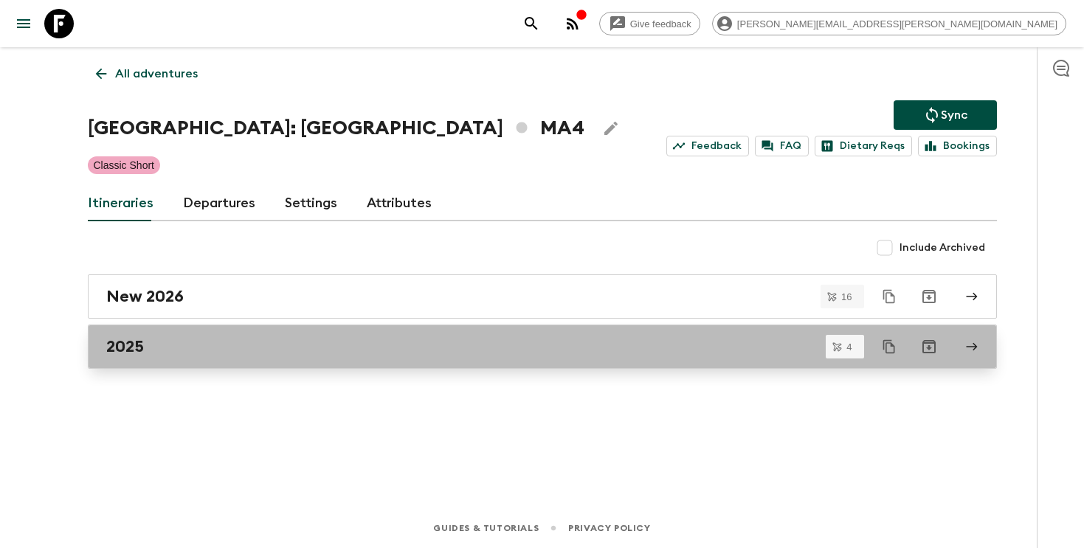
click at [214, 363] on link "2025" at bounding box center [542, 347] width 909 height 44
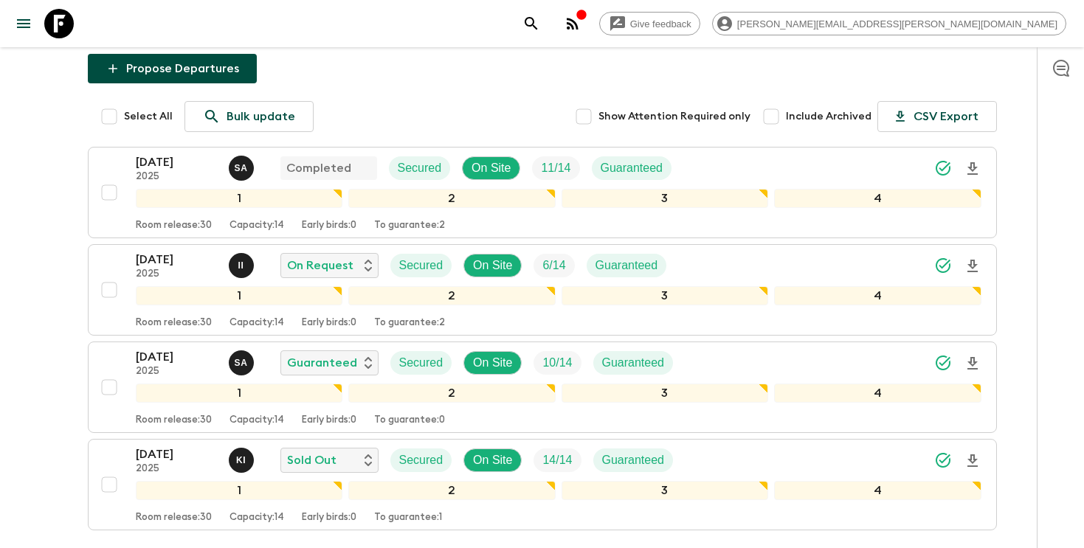
scroll to position [203, 0]
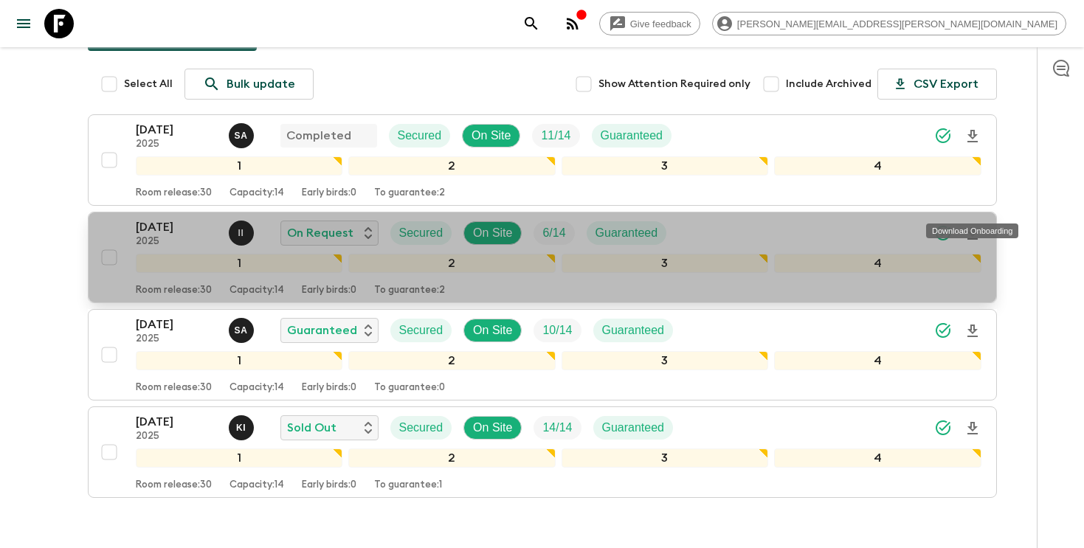
click at [973, 225] on icon "Download Onboarding" at bounding box center [973, 234] width 18 height 18
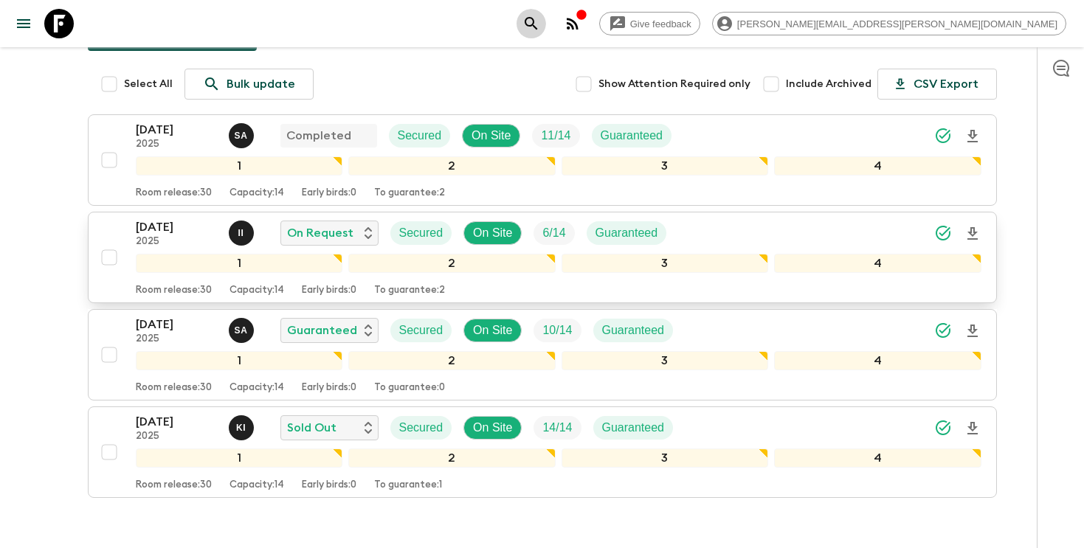
click at [540, 21] on icon "search adventures" at bounding box center [531, 24] width 18 height 18
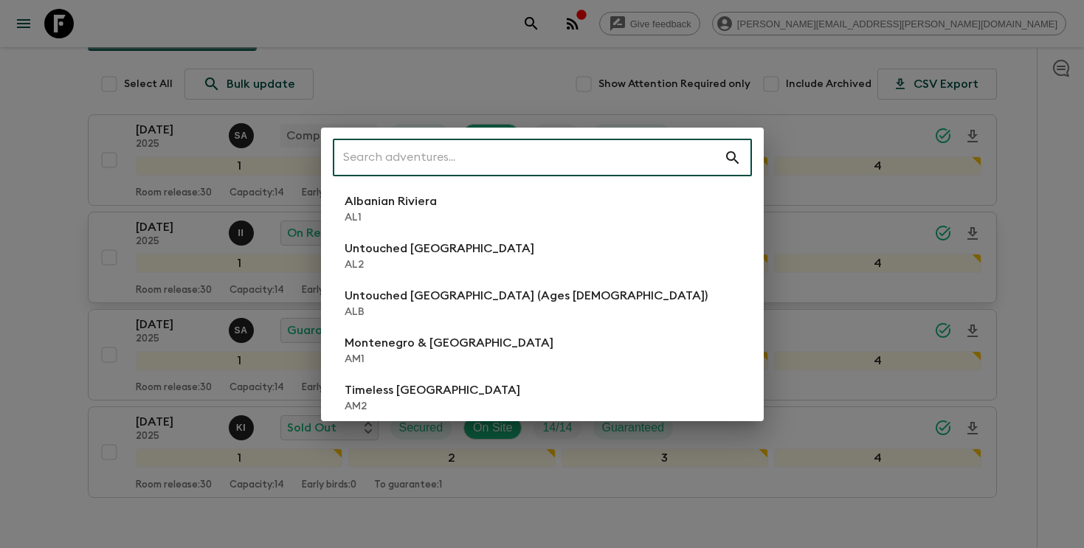
click at [543, 157] on input "text" at bounding box center [528, 157] width 391 height 41
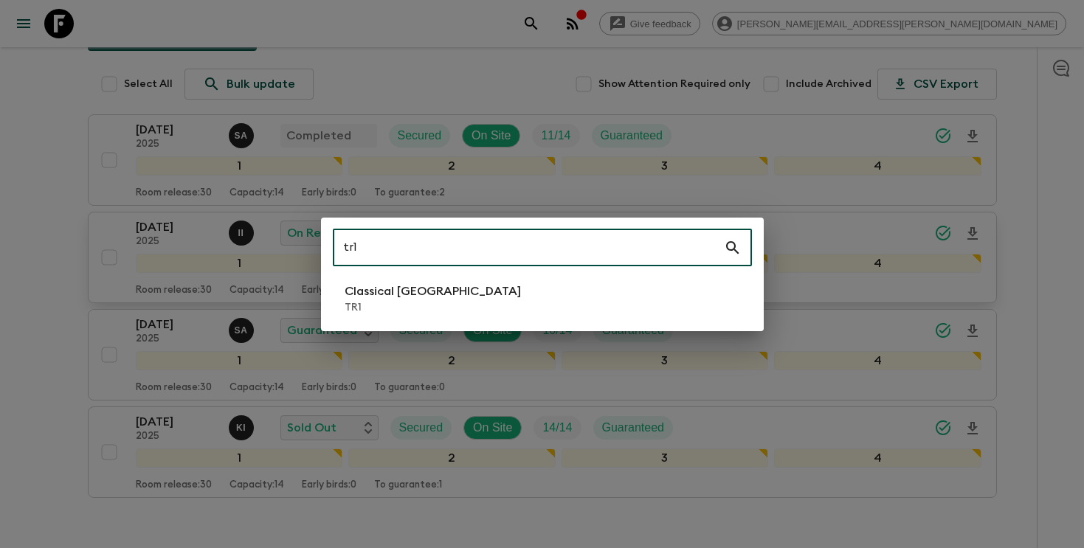
type input "tr1"
click at [488, 302] on li "Classical Türkiye TR1" at bounding box center [542, 298] width 419 height 41
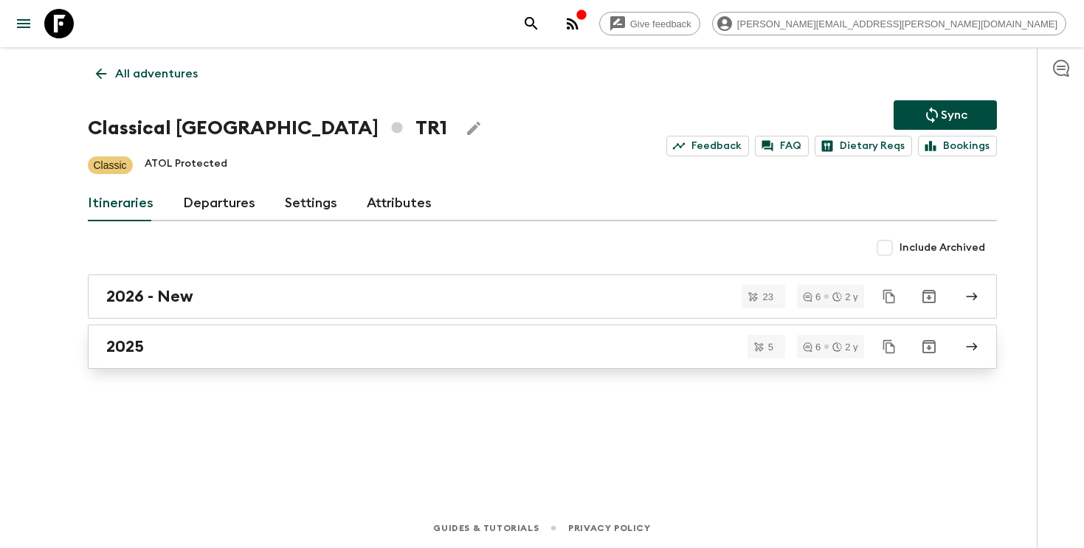
click at [543, 353] on div "2025" at bounding box center [528, 346] width 844 height 19
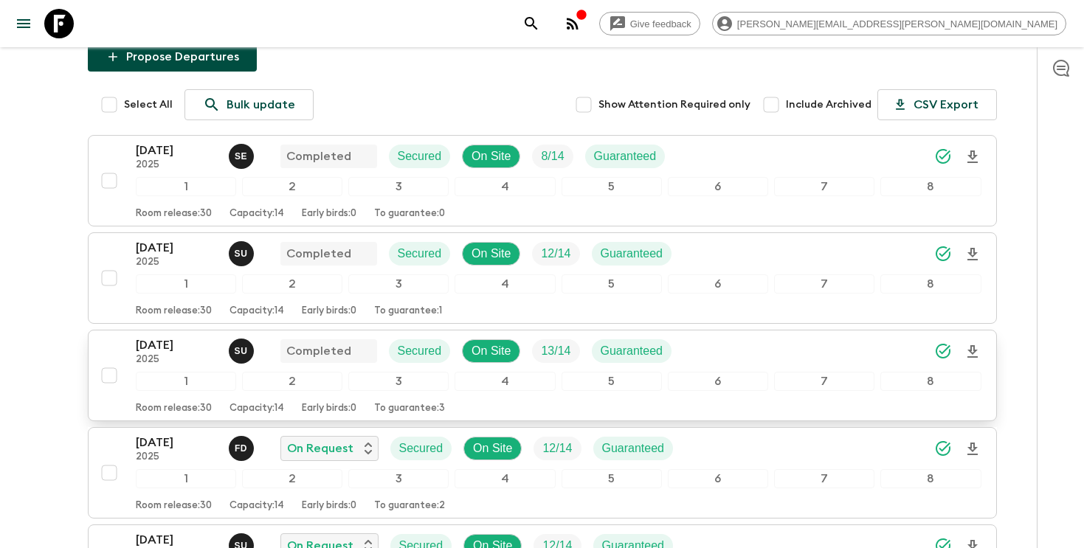
scroll to position [355, 0]
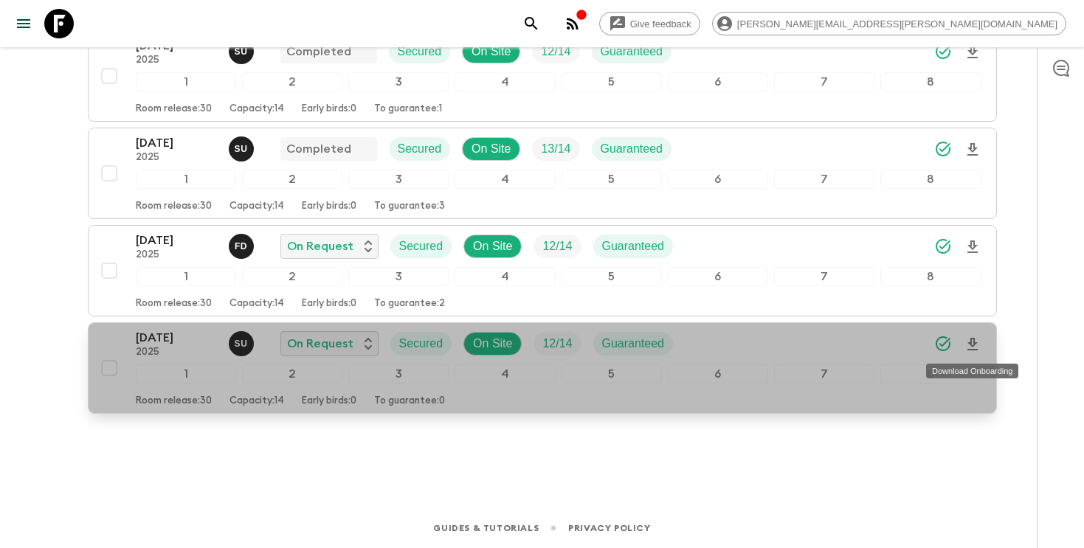
click at [974, 346] on icon "Download Onboarding" at bounding box center [973, 345] width 18 height 18
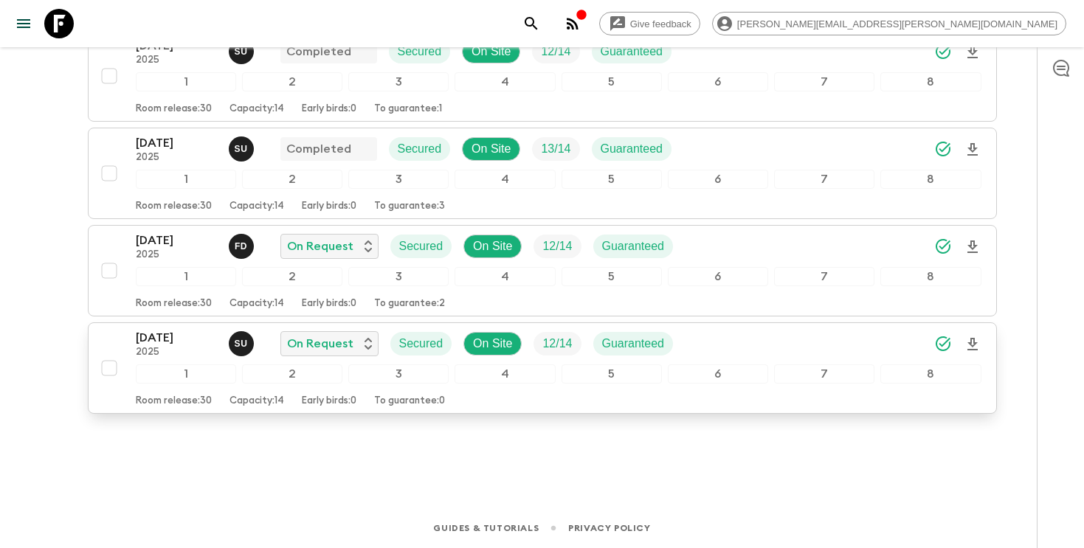
click at [540, 24] on icon "search adventures" at bounding box center [531, 24] width 18 height 18
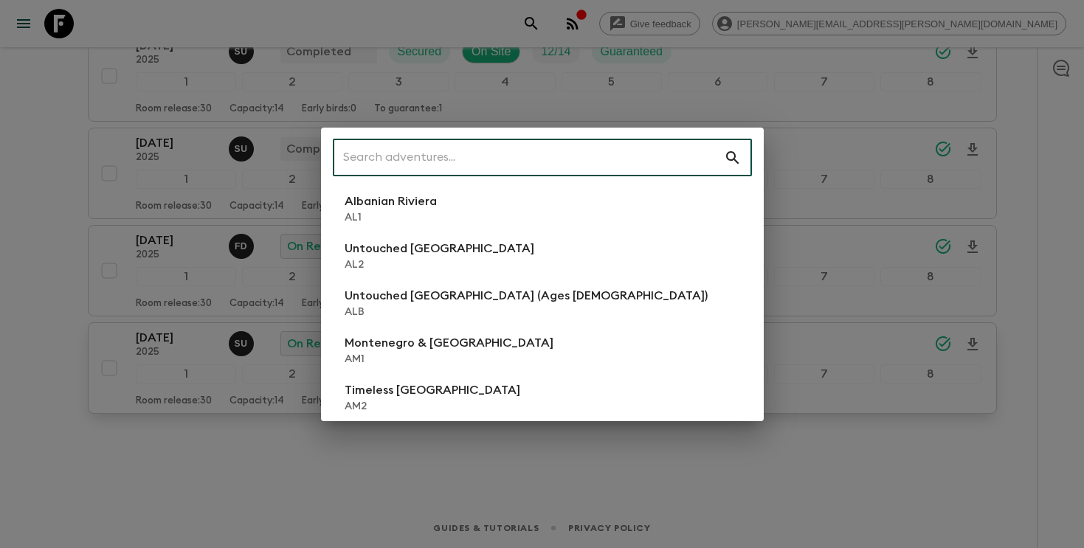
click at [596, 156] on input "text" at bounding box center [528, 157] width 391 height 41
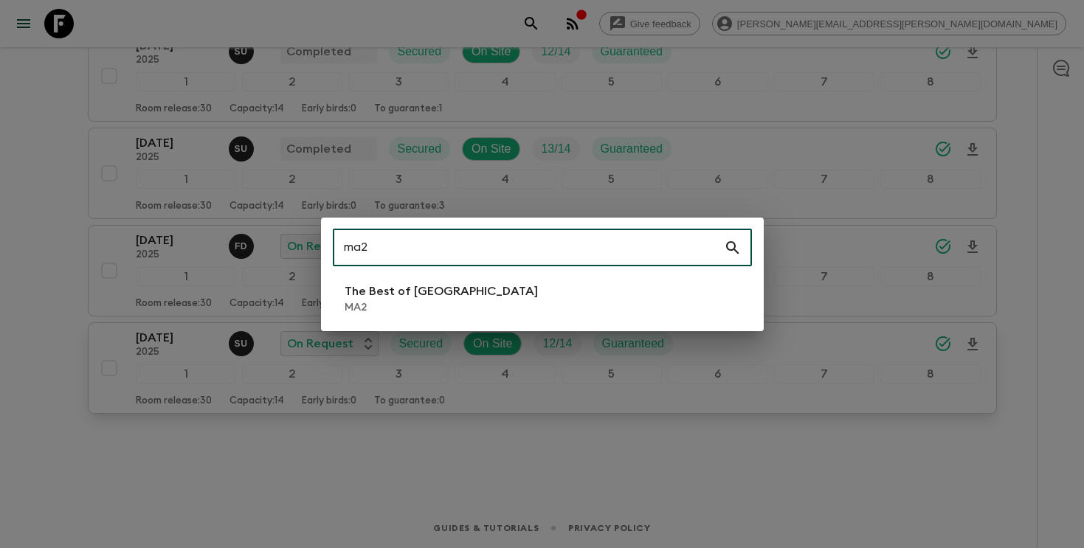
type input "ma2"
click at [508, 299] on li "The Best of [GEOGRAPHIC_DATA] MA2" at bounding box center [542, 298] width 419 height 41
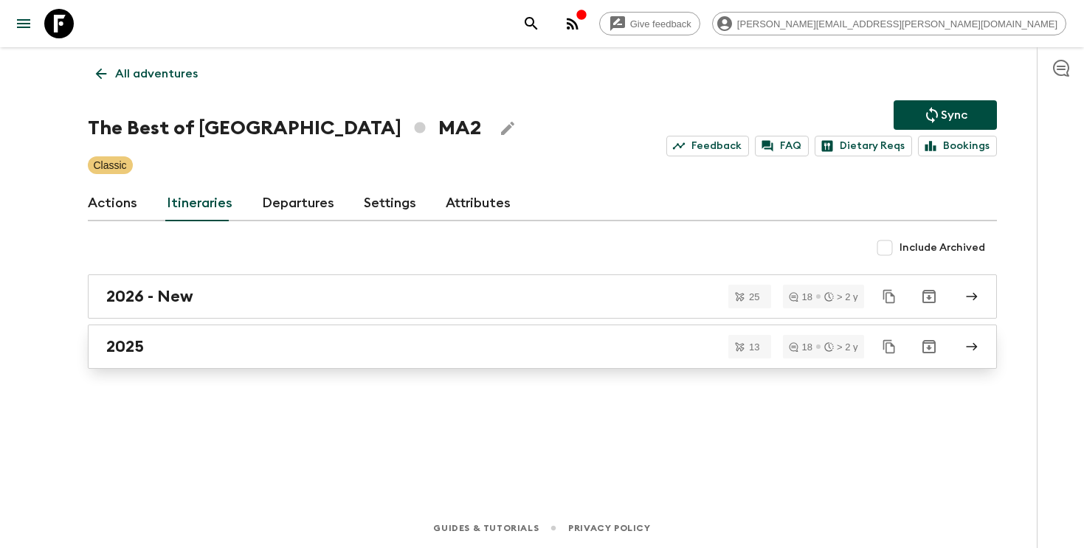
click at [165, 354] on div "2025" at bounding box center [528, 346] width 844 height 19
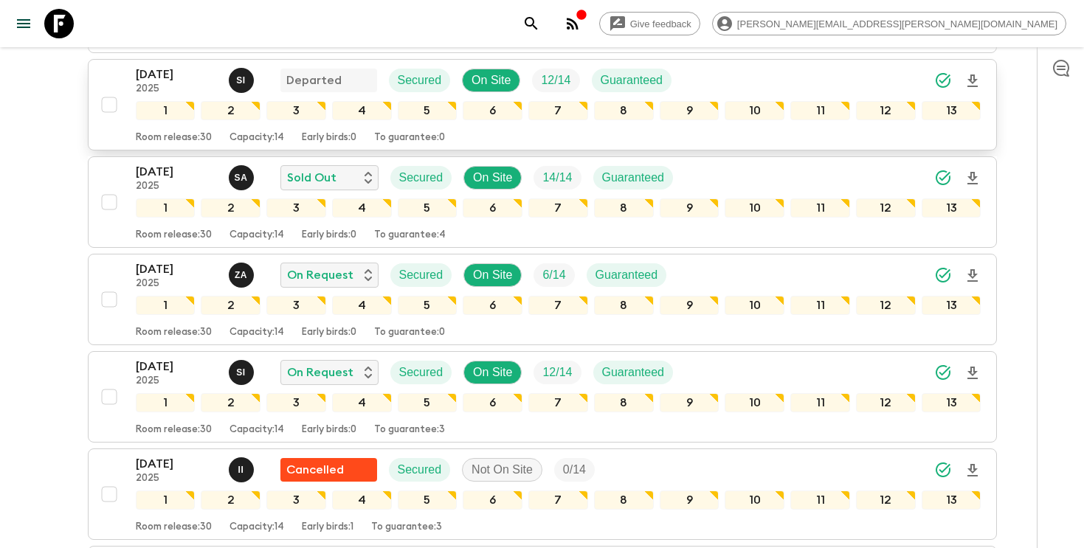
scroll to position [334, 0]
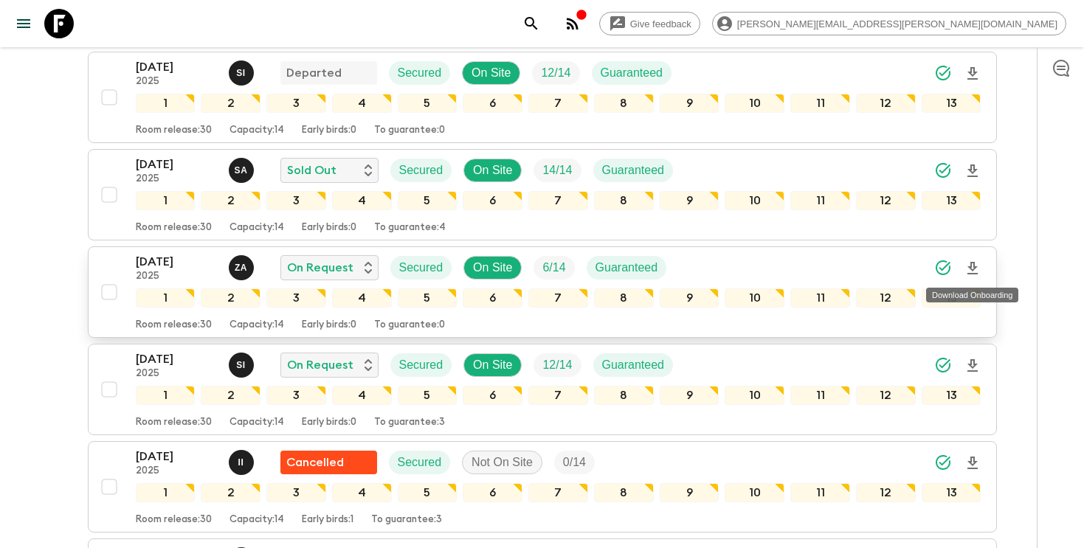
click at [974, 264] on icon "Download Onboarding" at bounding box center [973, 269] width 18 height 18
click at [537, 26] on icon "search adventures" at bounding box center [531, 23] width 13 height 13
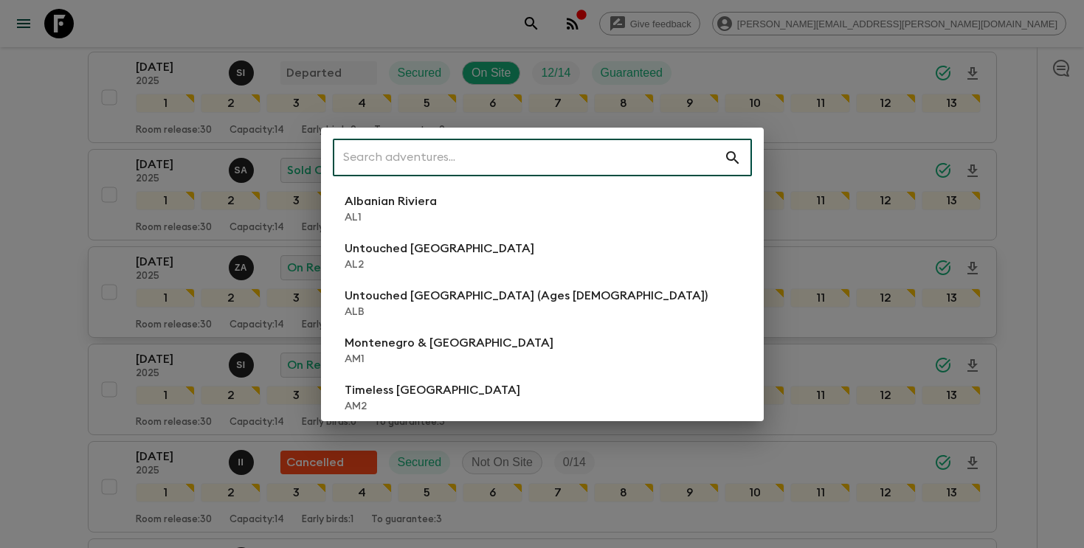
click at [519, 162] on input "text" at bounding box center [528, 157] width 391 height 41
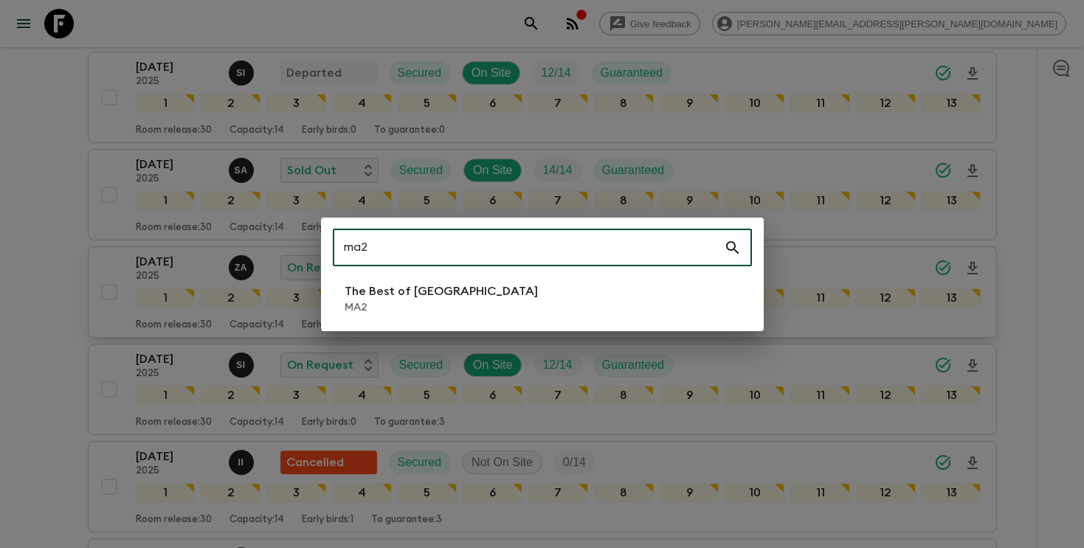
type input "ma2"
click at [417, 292] on p "The Best of [GEOGRAPHIC_DATA]" at bounding box center [441, 292] width 193 height 18
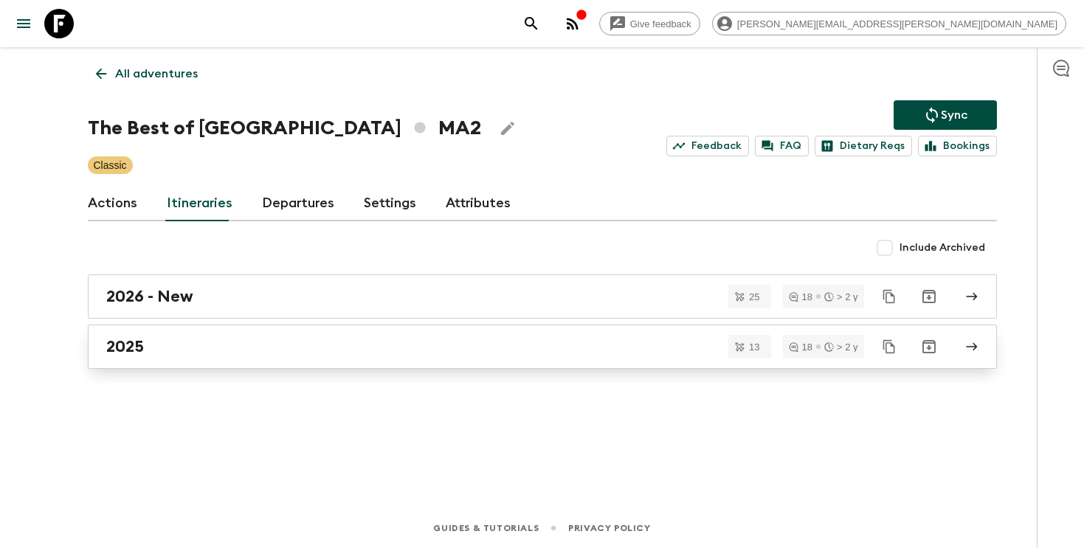
click at [276, 363] on link "2025" at bounding box center [542, 347] width 909 height 44
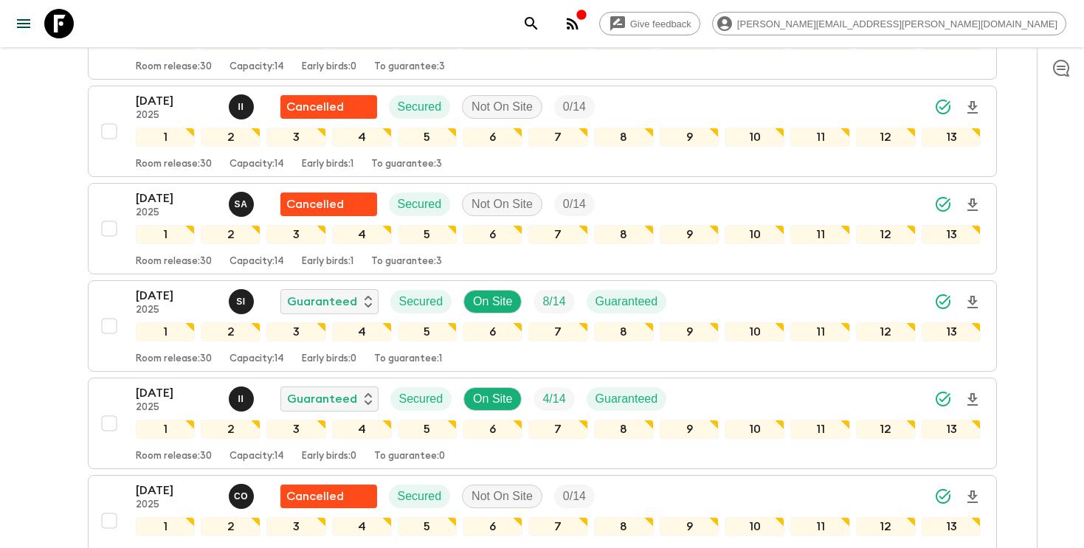
scroll to position [539, 0]
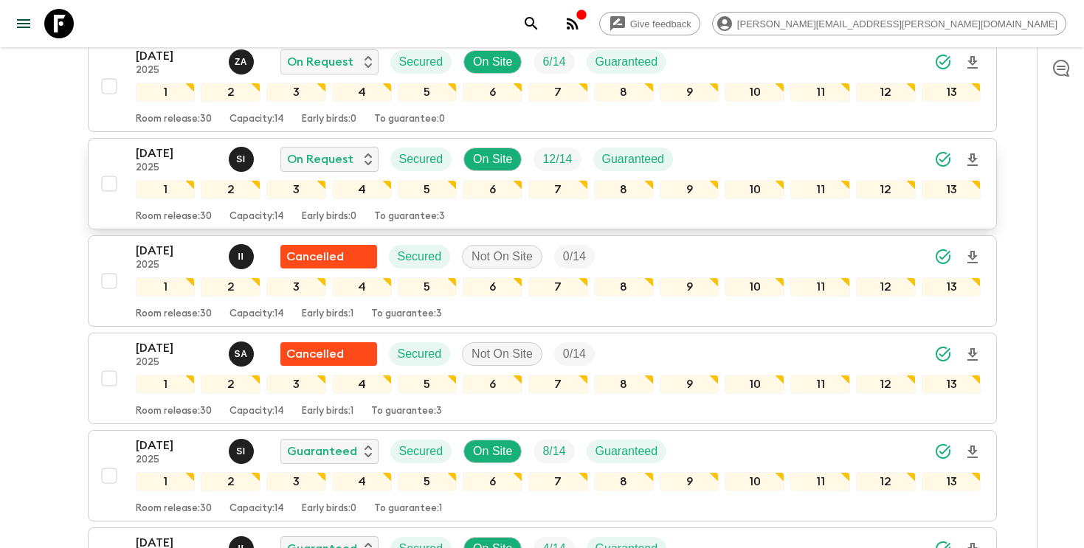
click at [973, 160] on icon "Download Onboarding" at bounding box center [972, 159] width 10 height 13
